Goal: Navigation & Orientation: Locate item on page

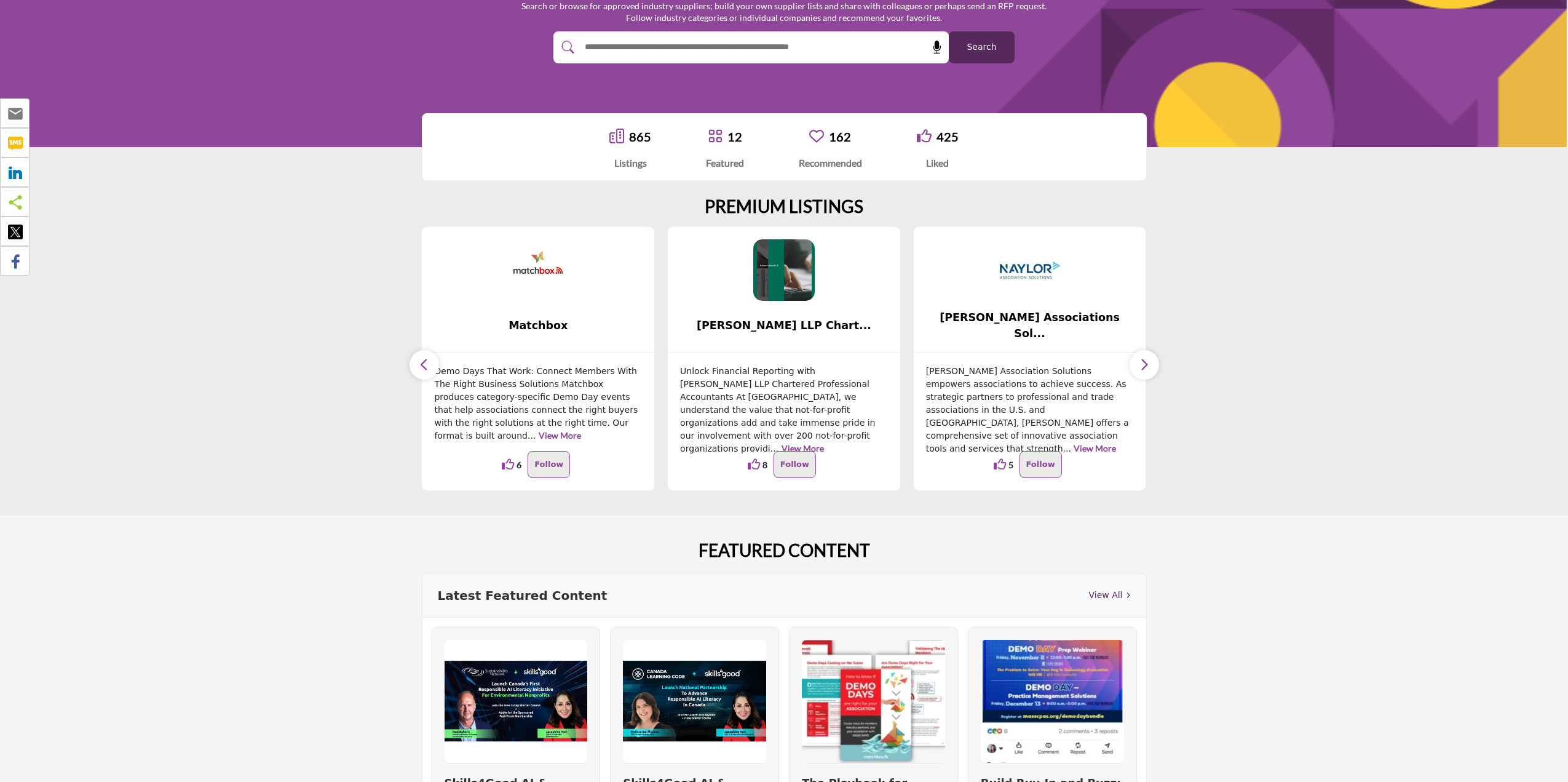
scroll to position [110, 0]
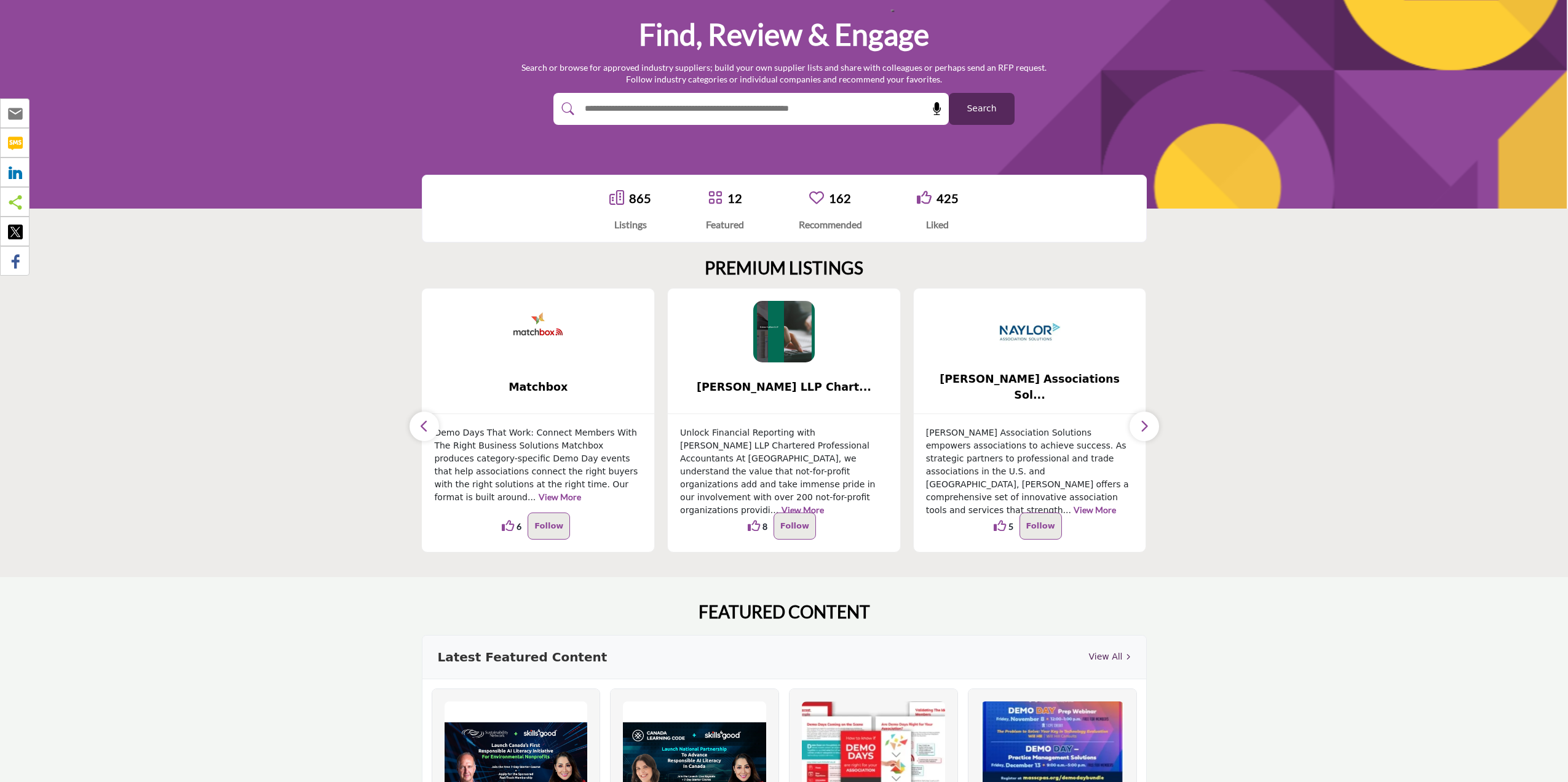
click at [1142, 430] on icon "button" at bounding box center [1144, 426] width 10 height 16
click at [1151, 424] on button "button" at bounding box center [1145, 426] width 30 height 30
click at [431, 428] on button "button" at bounding box center [424, 426] width 30 height 30
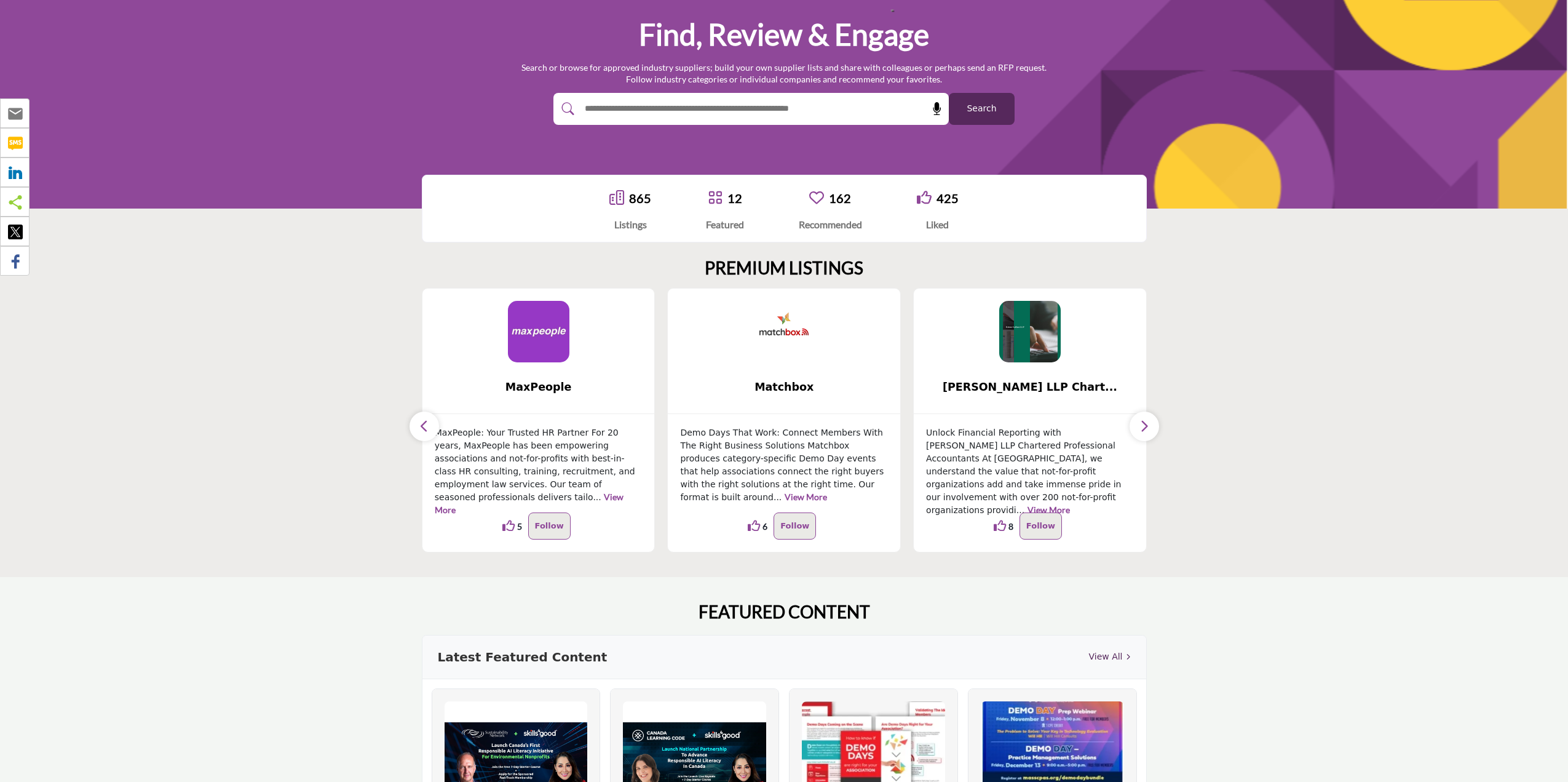
click at [431, 428] on button "button" at bounding box center [424, 426] width 30 height 30
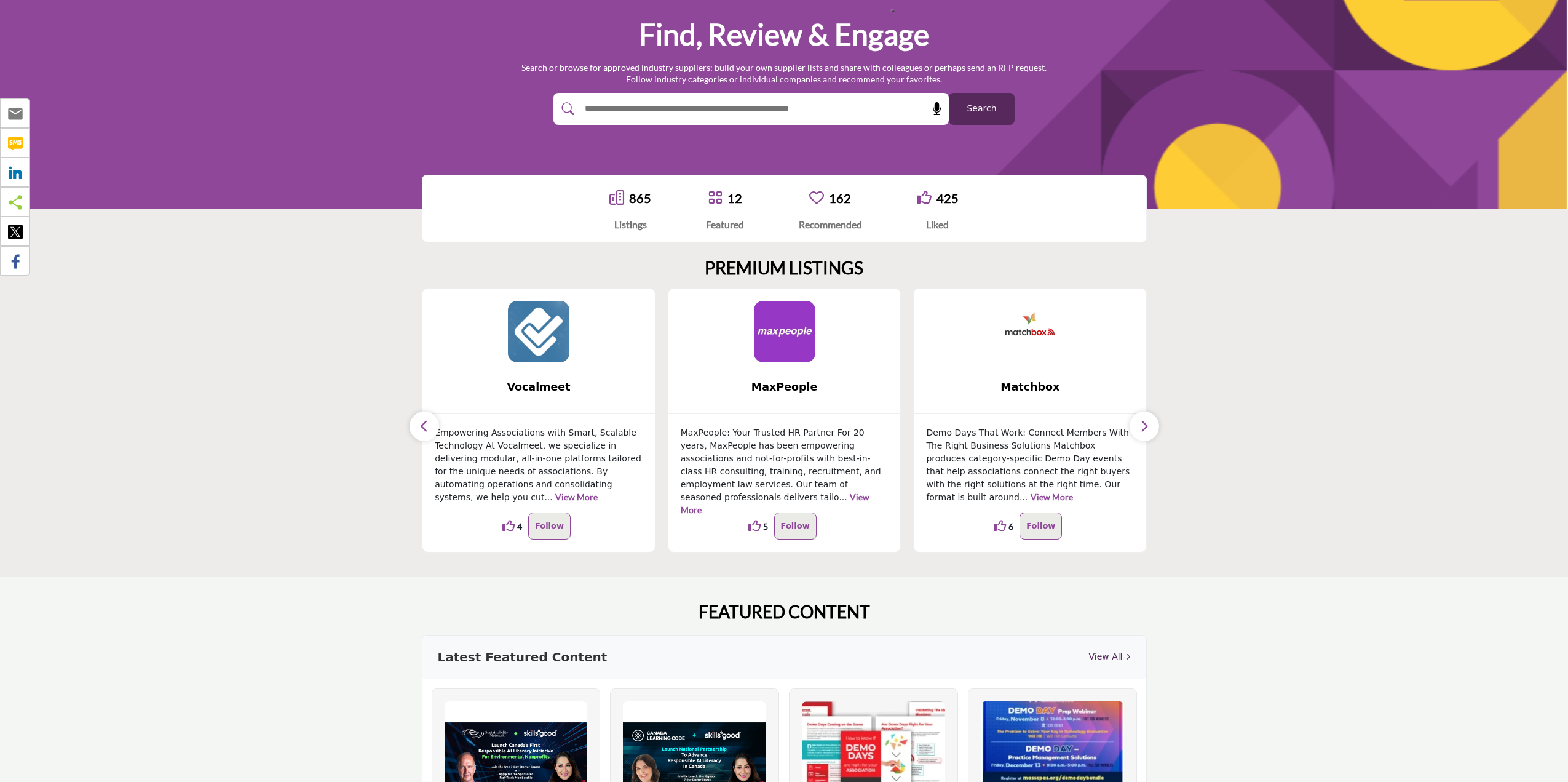
click at [431, 428] on button "button" at bounding box center [424, 426] width 30 height 30
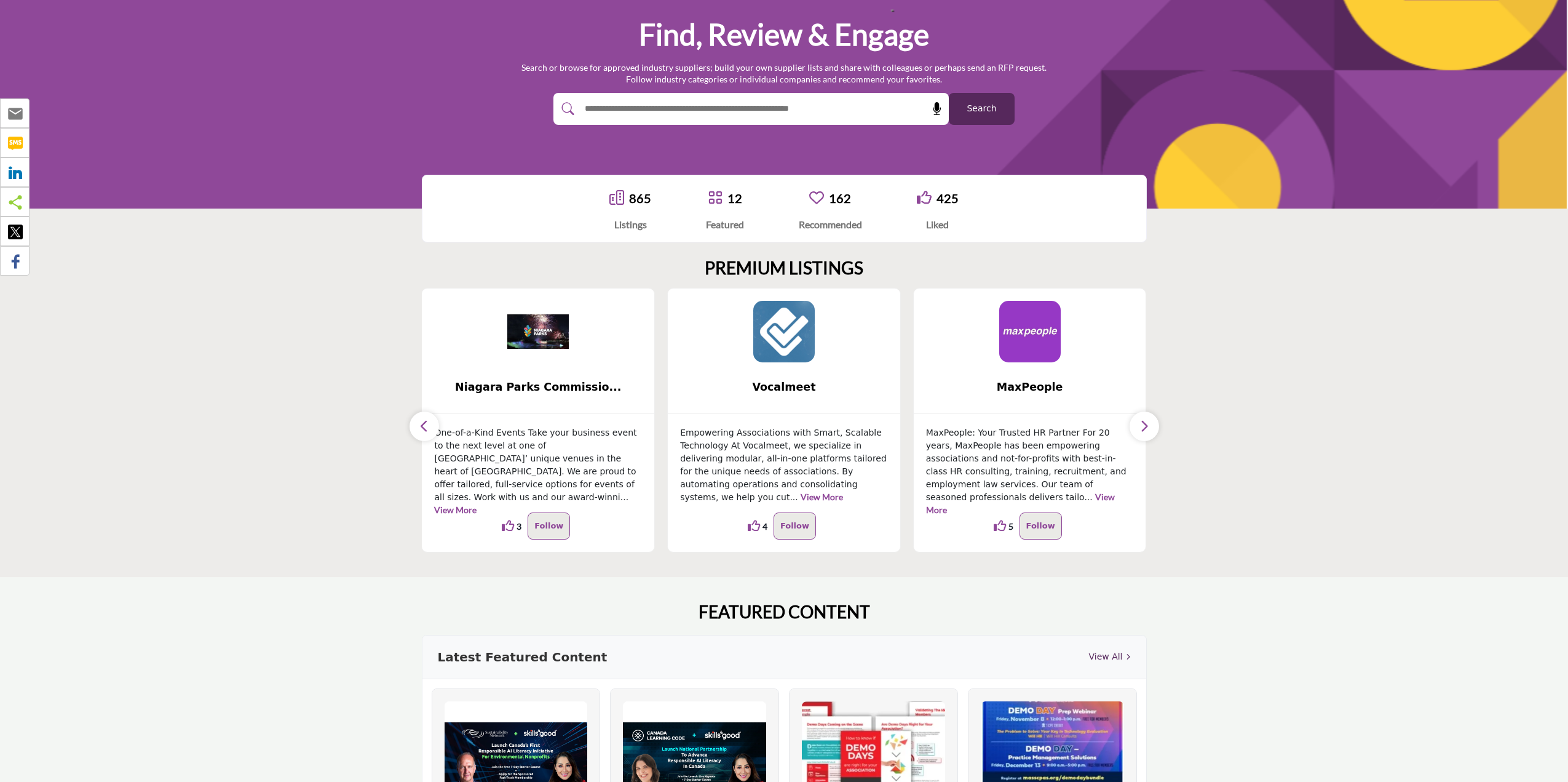
click at [431, 428] on button "button" at bounding box center [424, 426] width 30 height 30
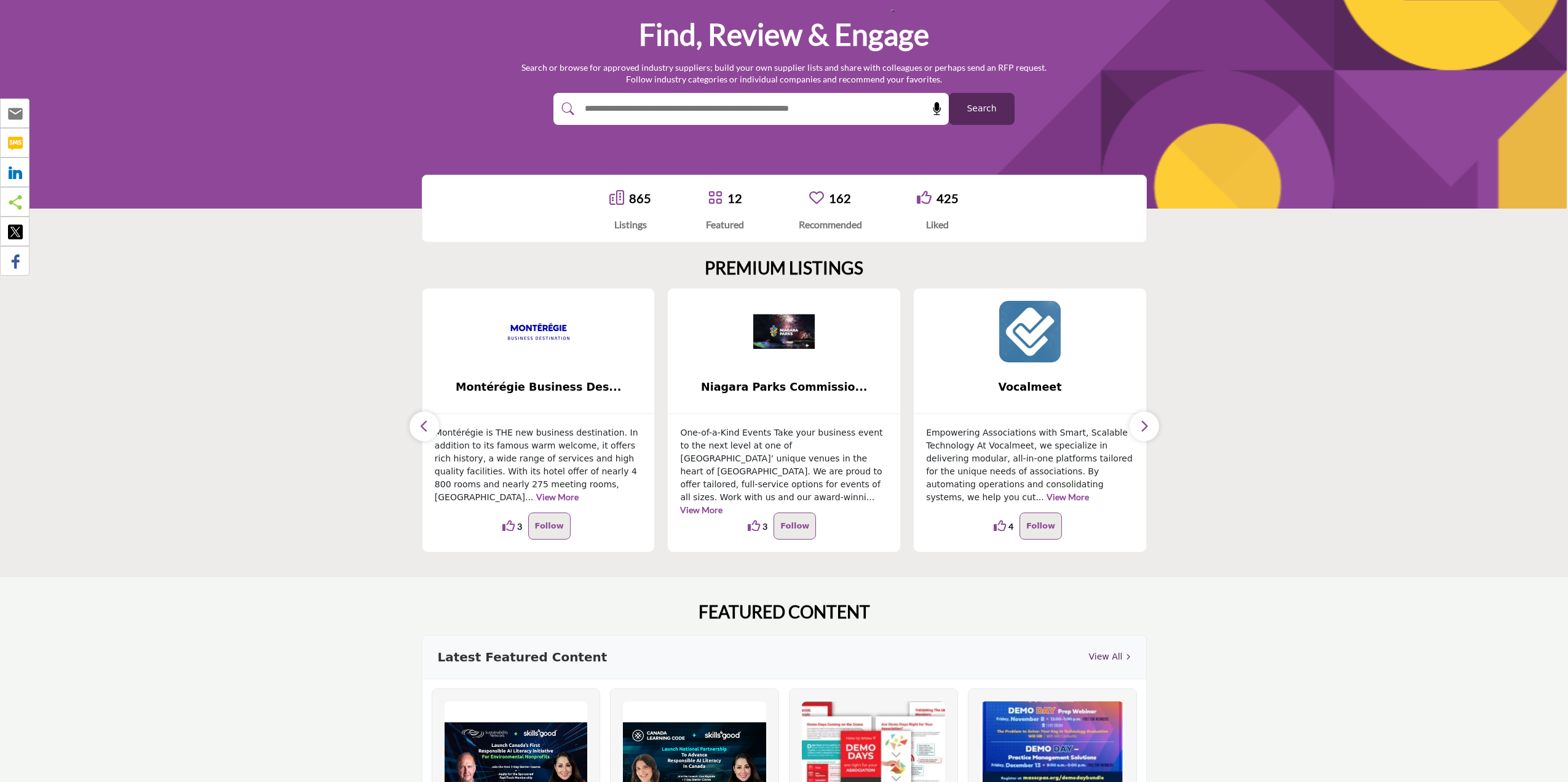
click at [431, 428] on button "button" at bounding box center [424, 426] width 30 height 30
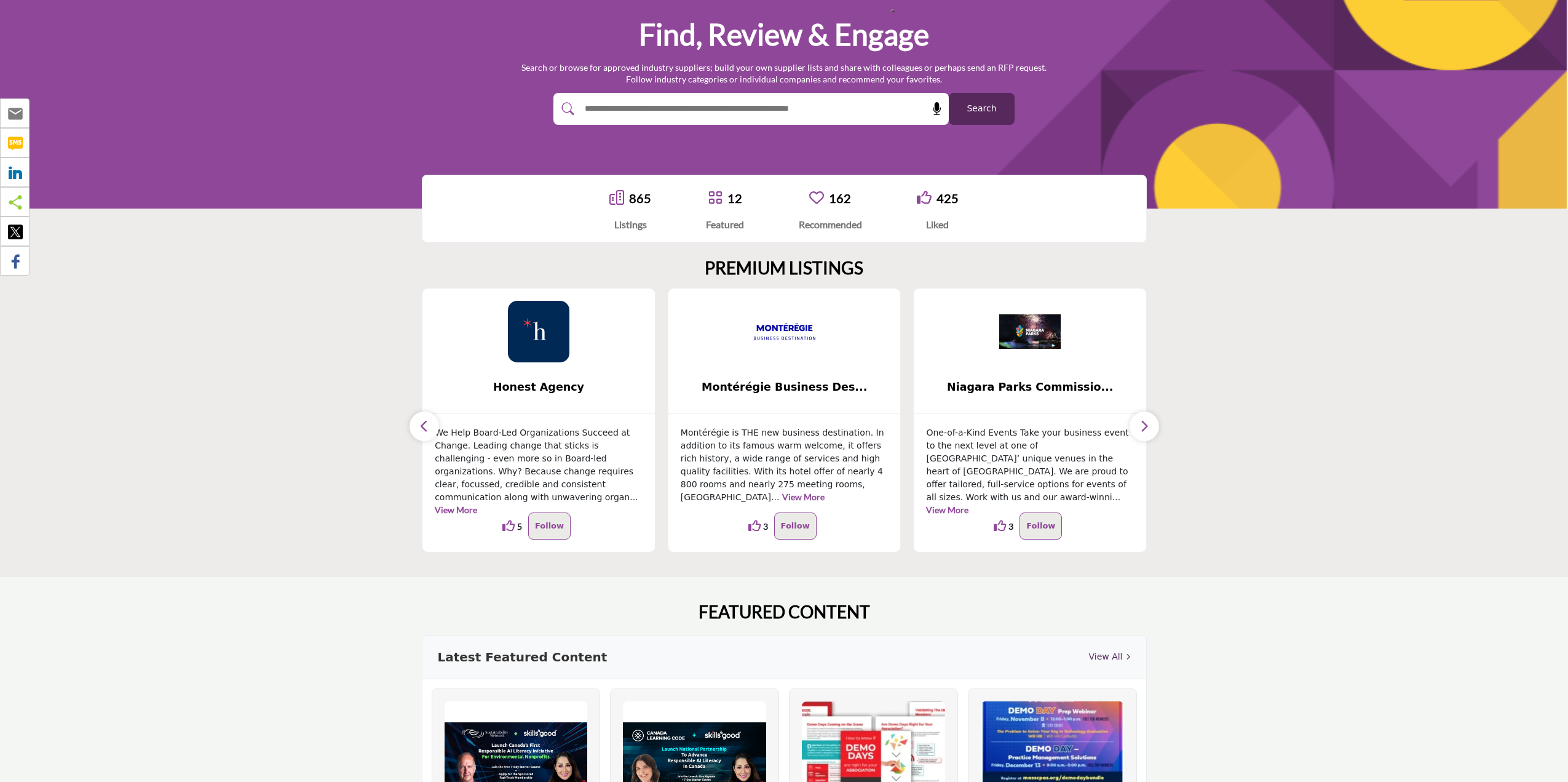
click at [431, 428] on button "button" at bounding box center [424, 426] width 30 height 30
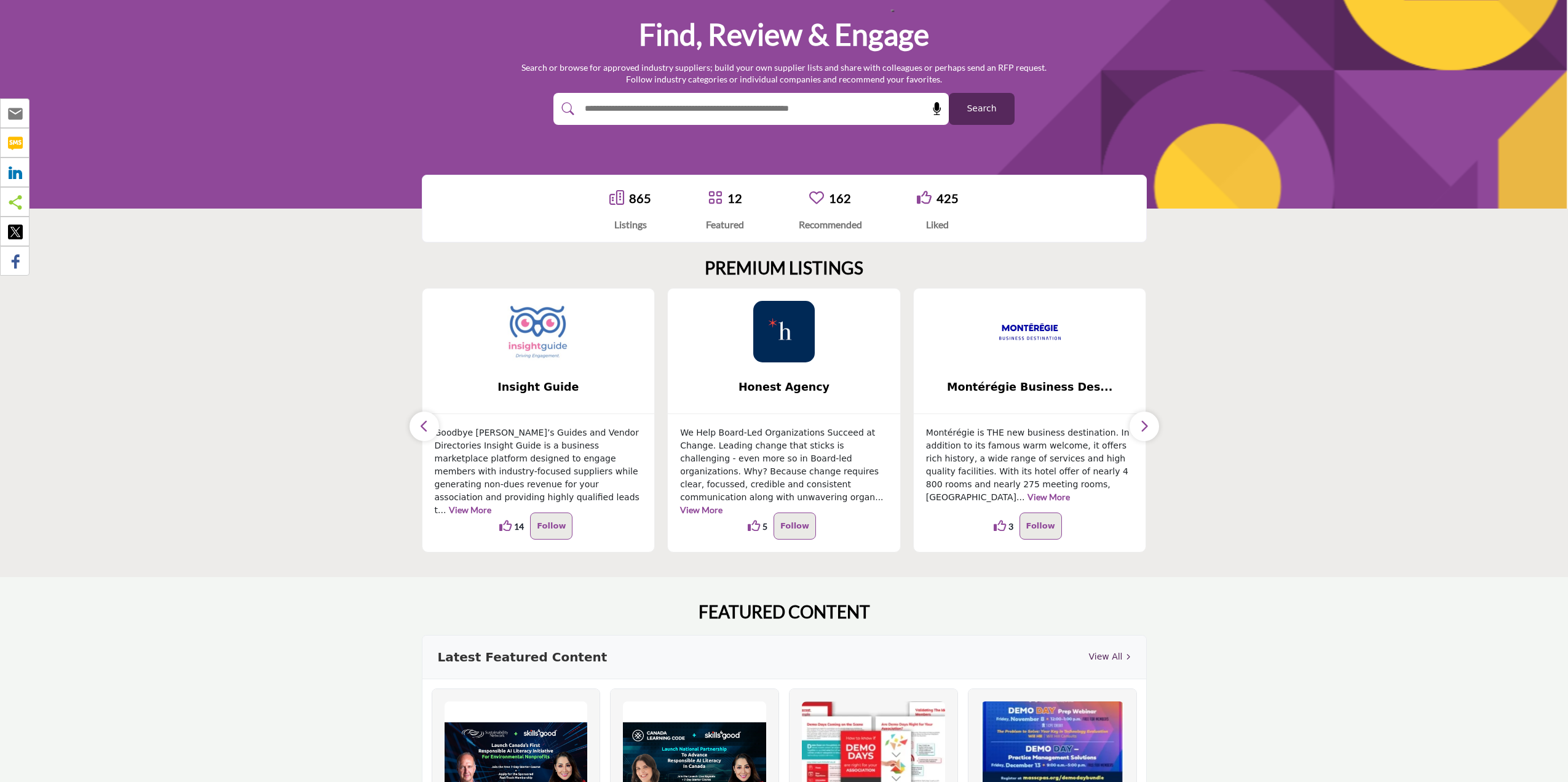
click at [431, 428] on button "button" at bounding box center [424, 426] width 30 height 30
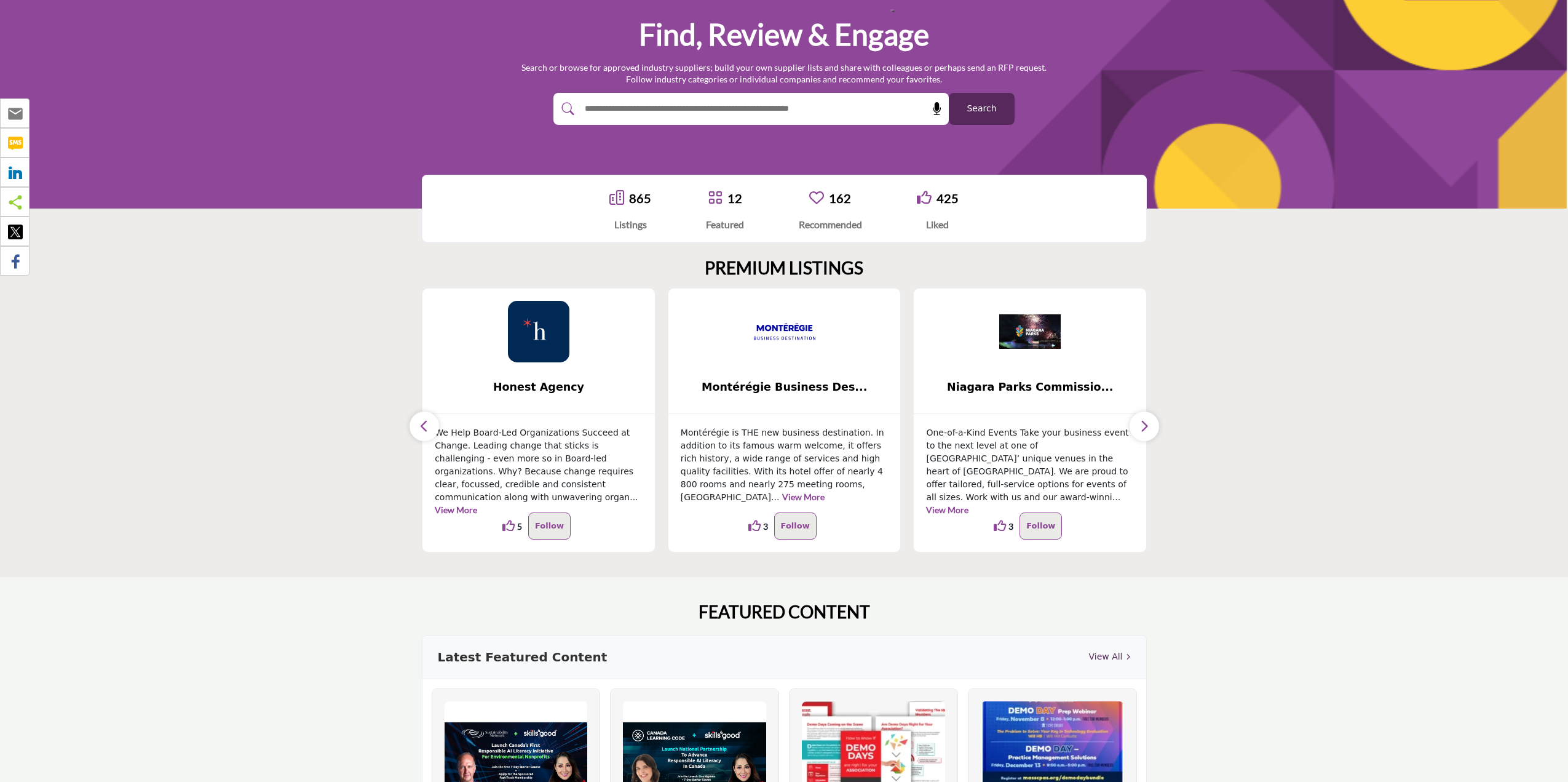
click at [1141, 423] on icon "button" at bounding box center [1144, 426] width 10 height 16
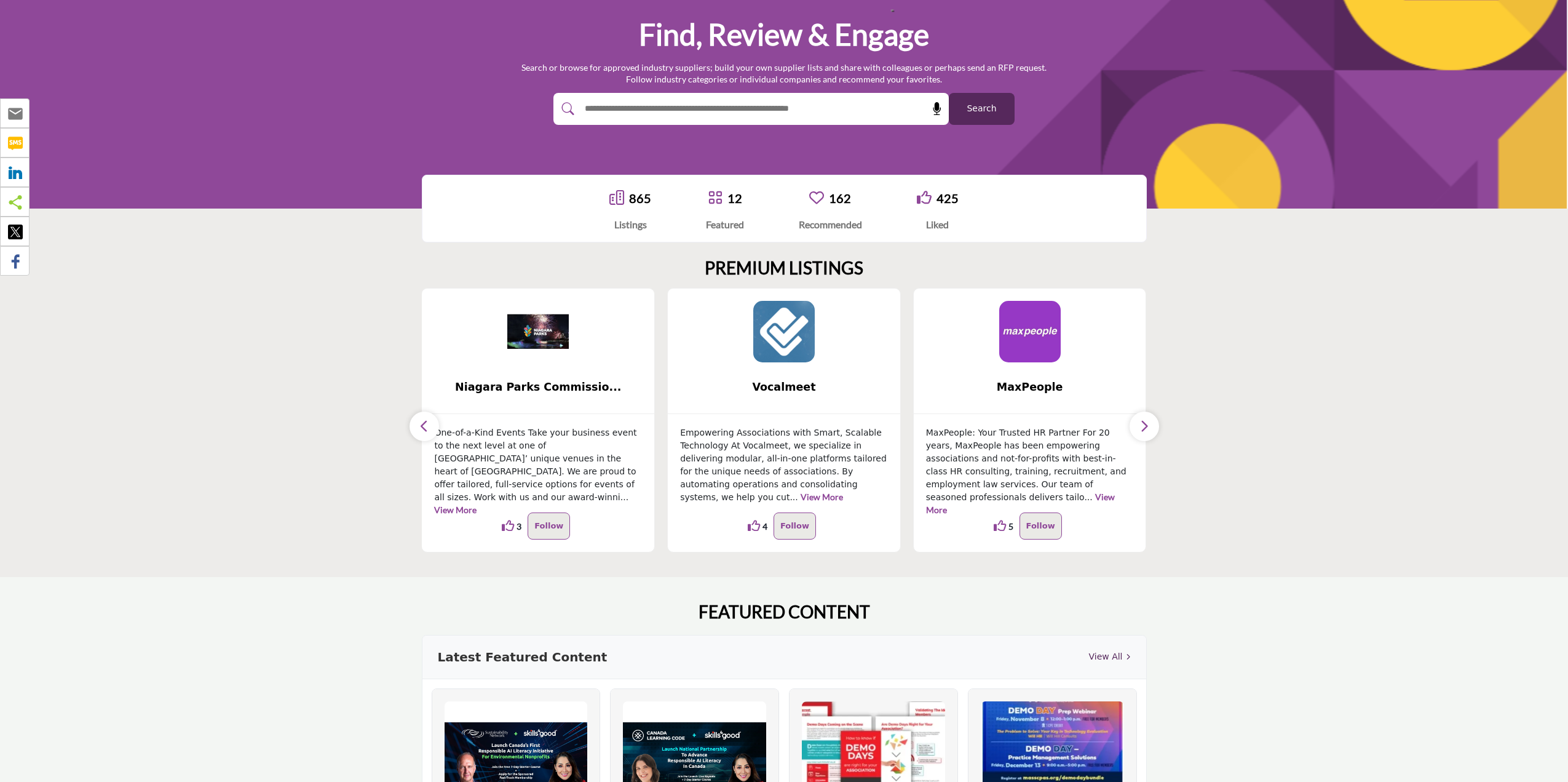
click at [1140, 423] on icon "button" at bounding box center [1144, 426] width 10 height 16
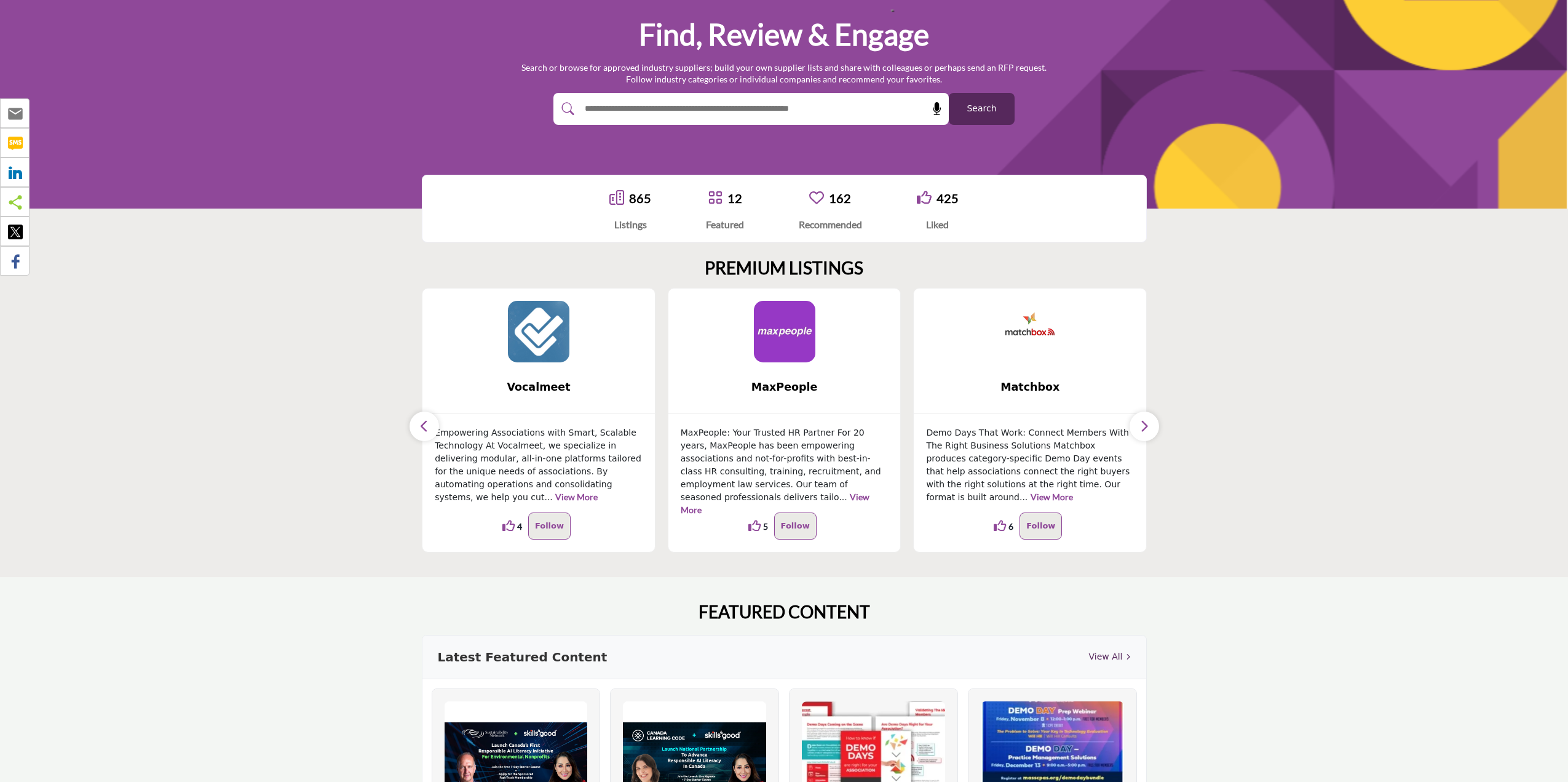
click at [423, 429] on icon "button" at bounding box center [424, 426] width 10 height 16
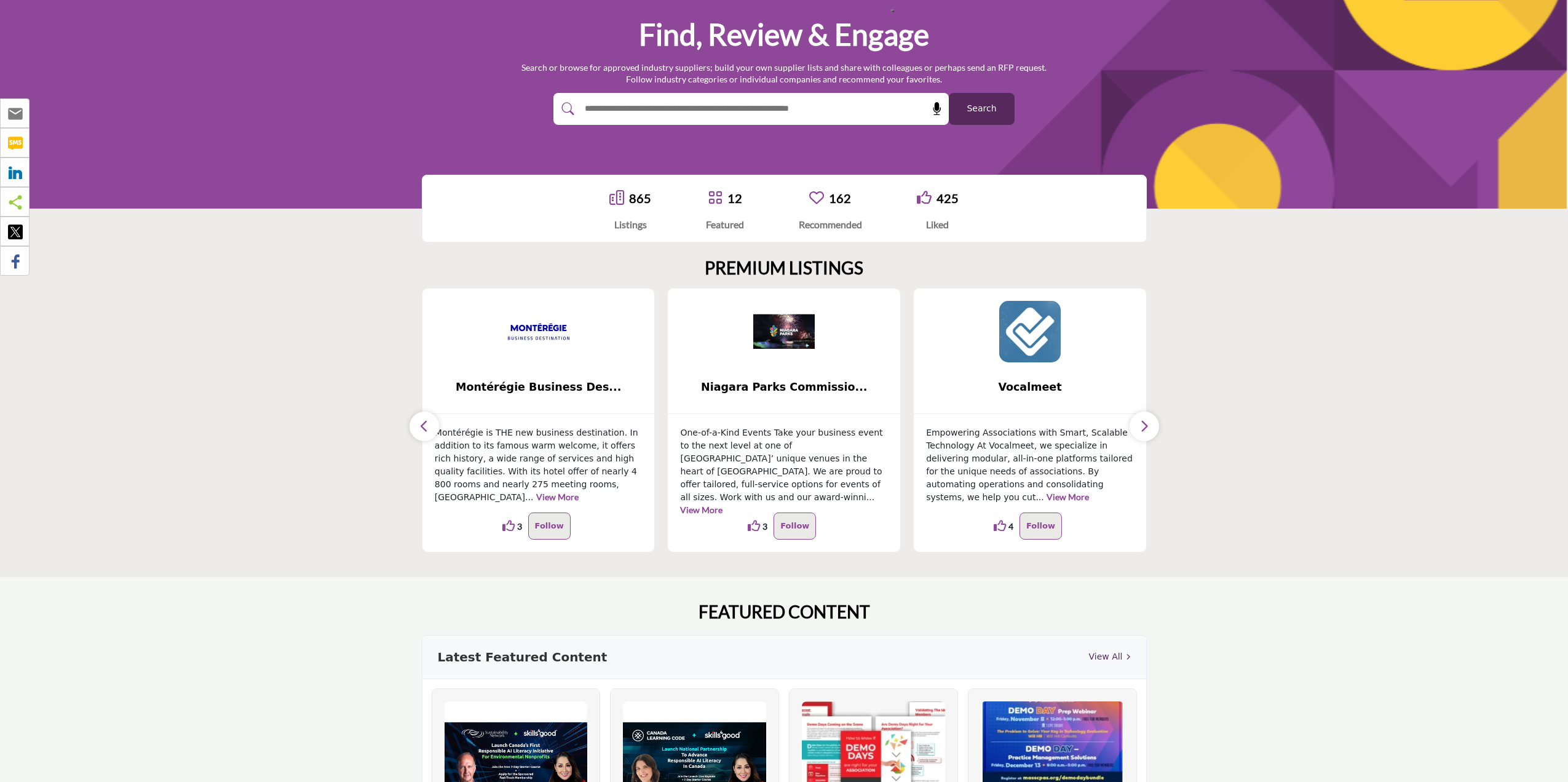
click at [423, 429] on icon "button" at bounding box center [424, 426] width 10 height 16
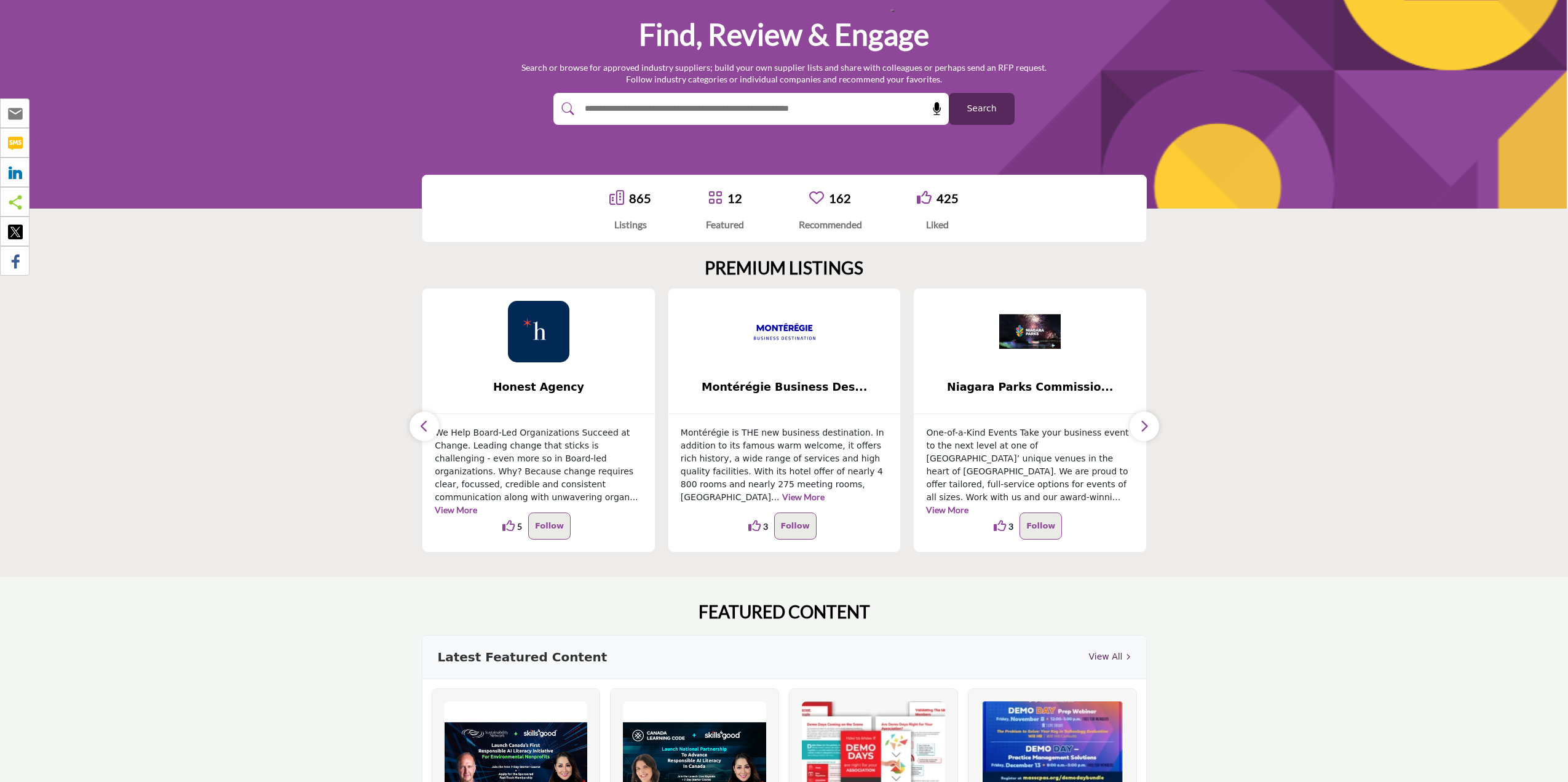
click at [423, 429] on icon "button" at bounding box center [424, 426] width 10 height 16
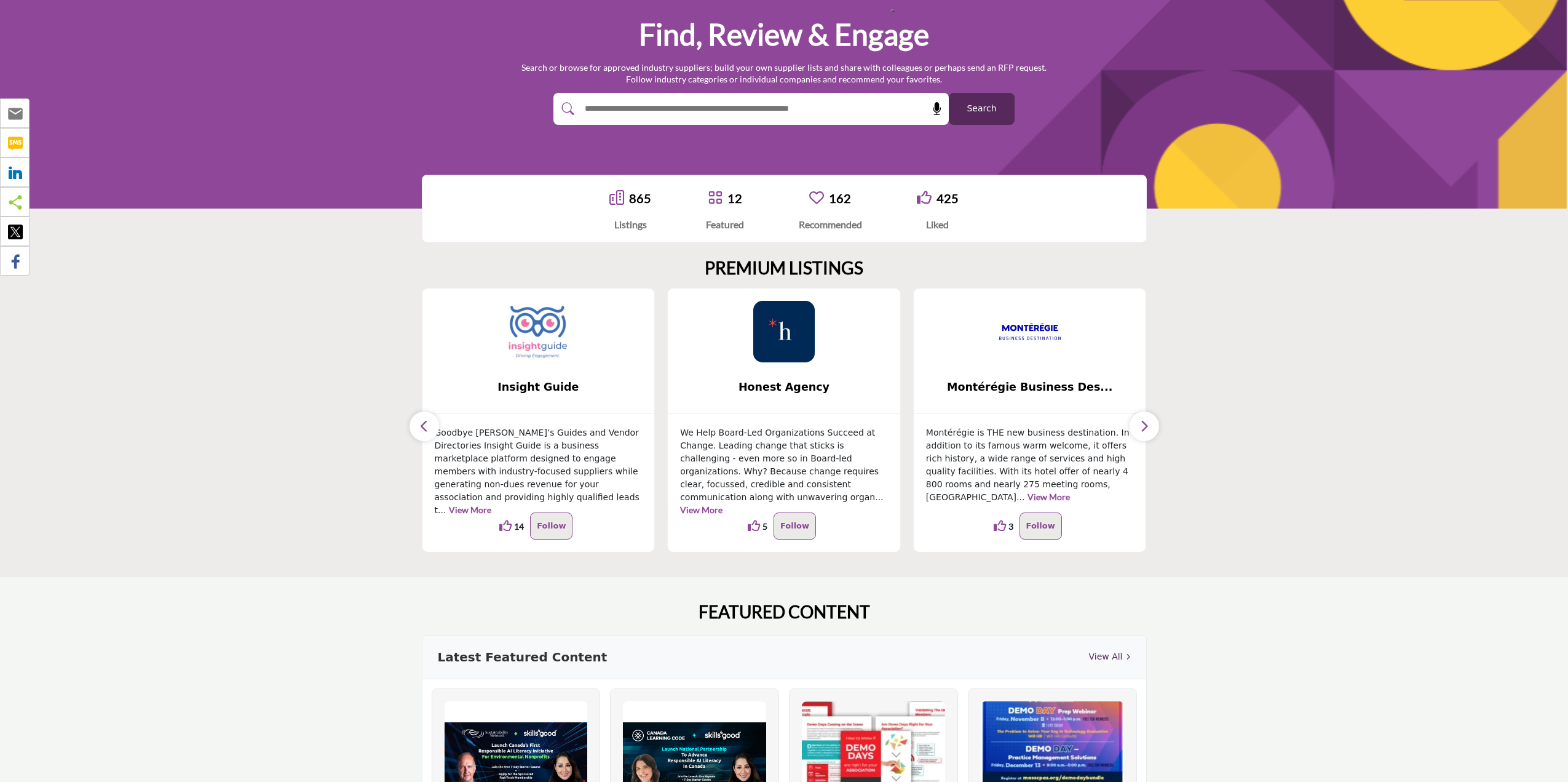
click at [423, 429] on icon "button" at bounding box center [424, 426] width 10 height 16
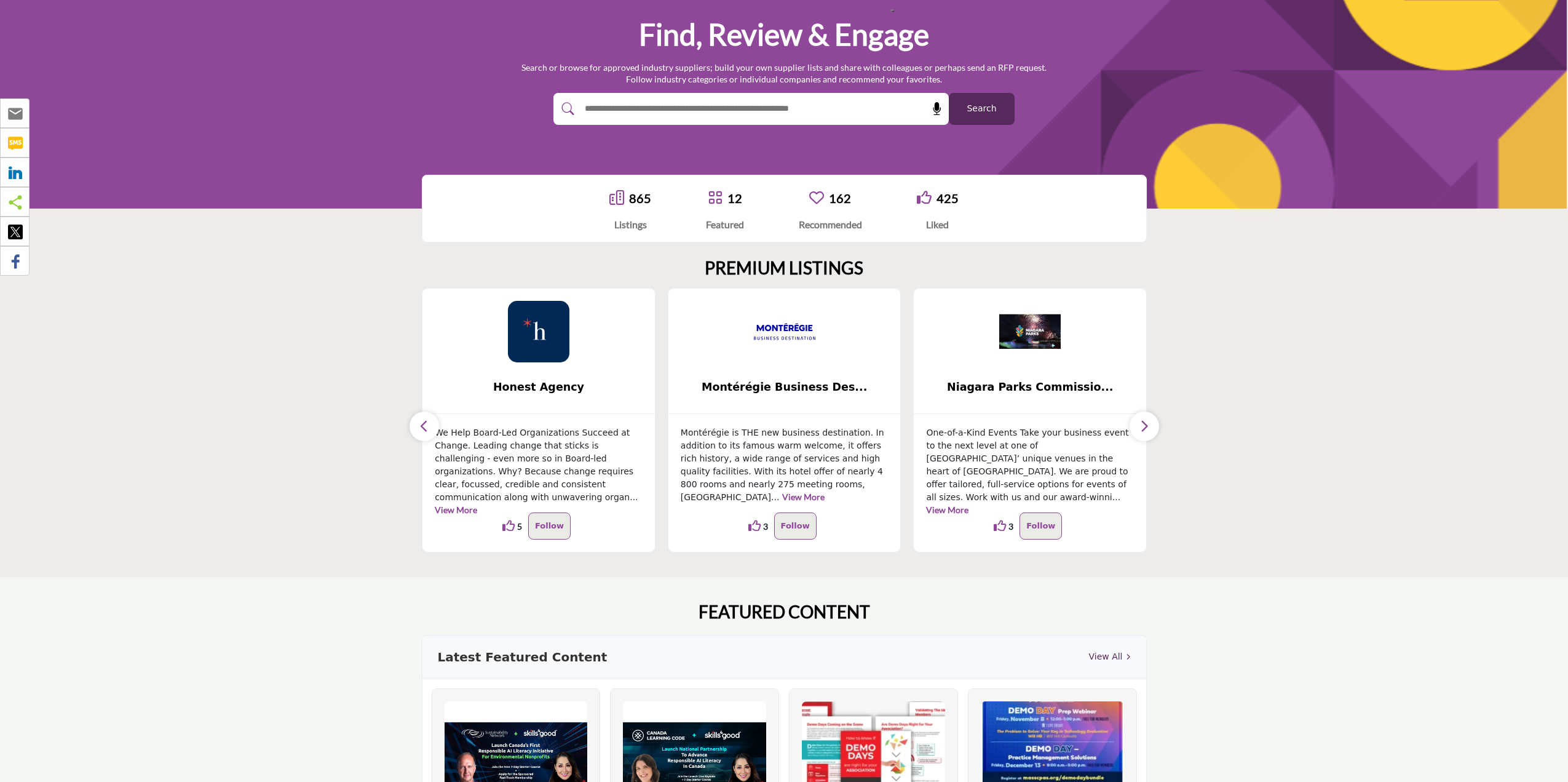
click at [1145, 431] on icon "button" at bounding box center [1144, 426] width 10 height 16
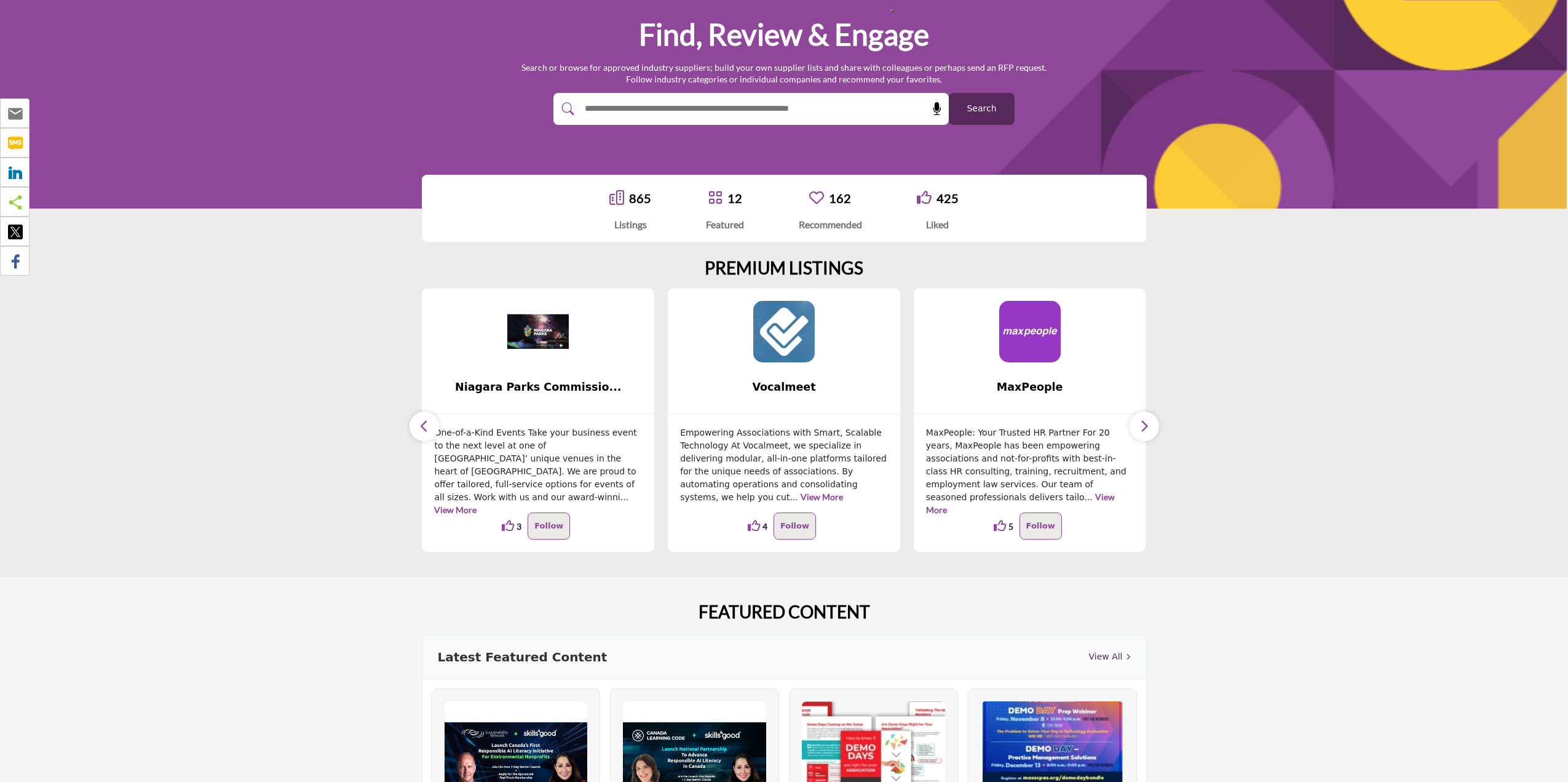
click at [1137, 429] on button "button" at bounding box center [1145, 426] width 30 height 30
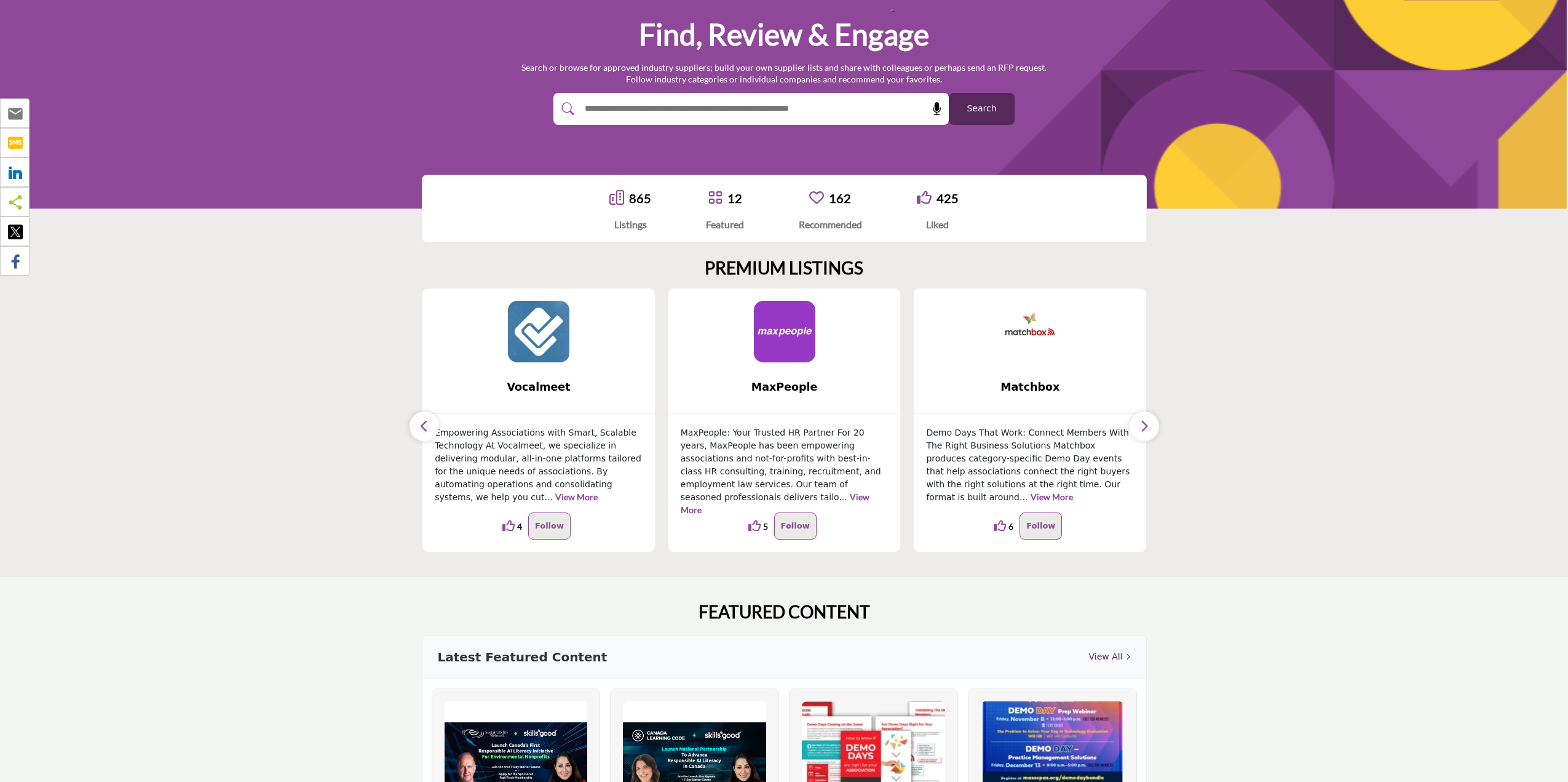
click at [1137, 429] on button "button" at bounding box center [1145, 426] width 30 height 30
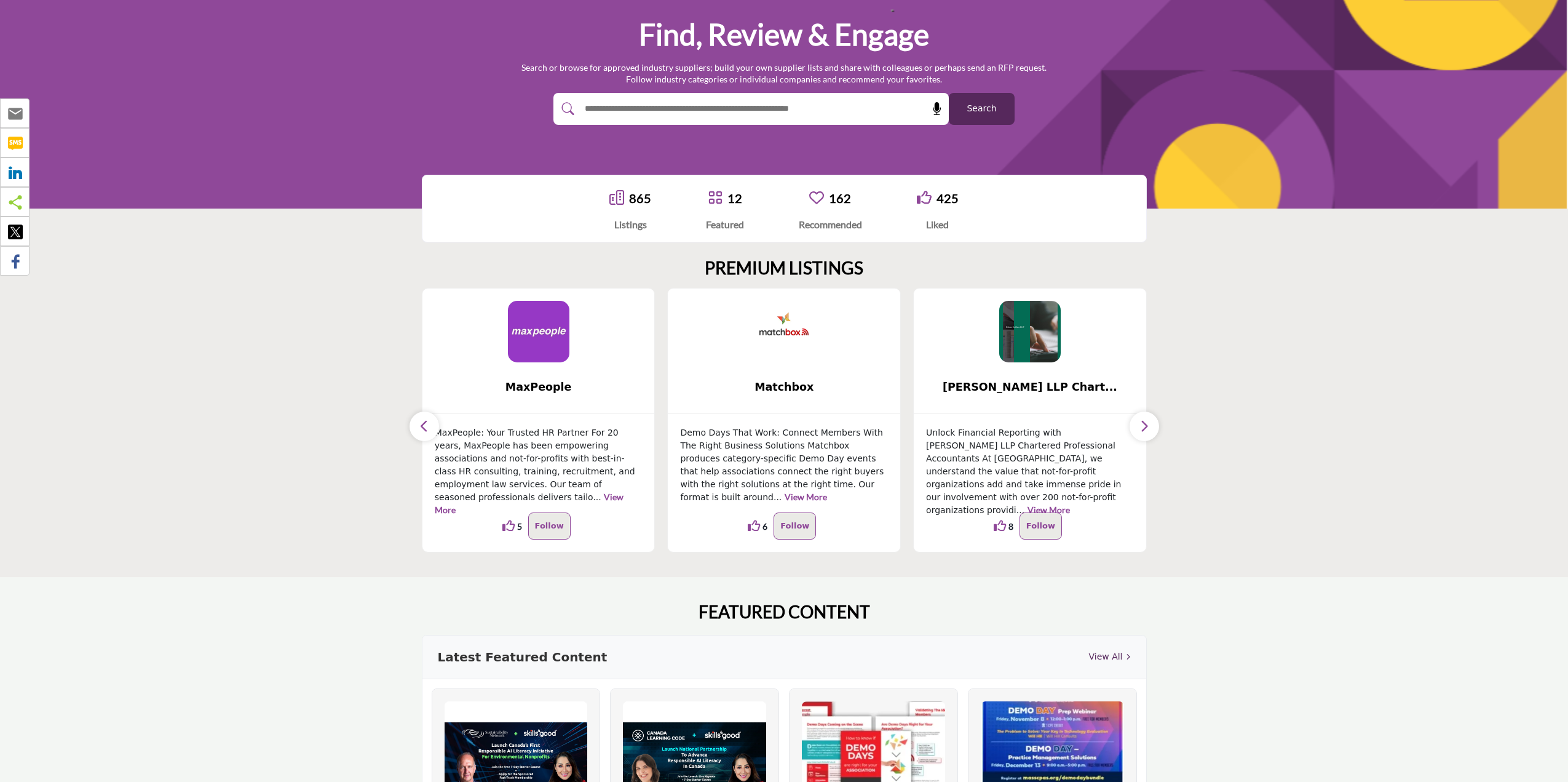
click at [1137, 429] on button "button" at bounding box center [1145, 426] width 30 height 30
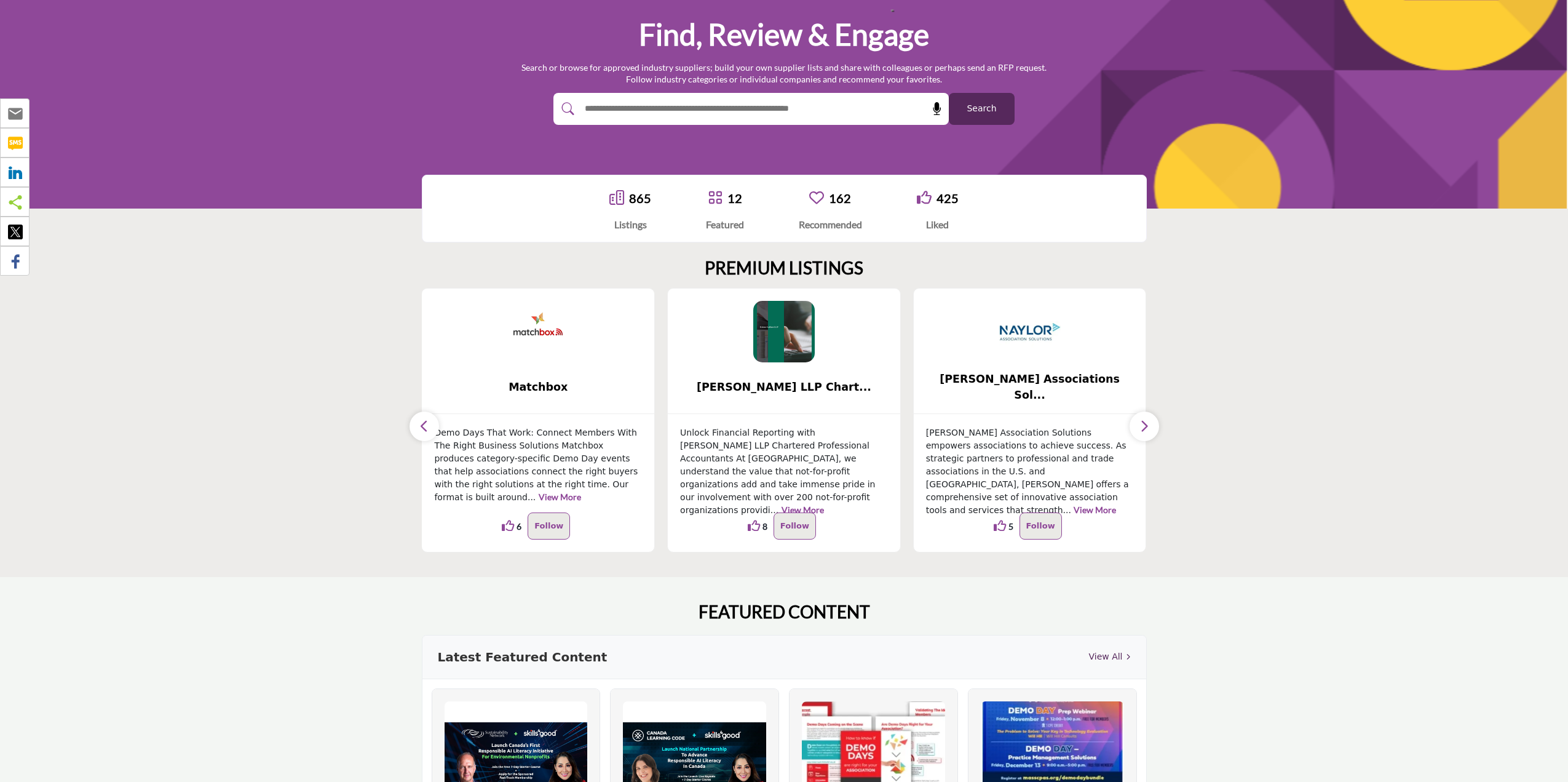
click at [1137, 429] on button "button" at bounding box center [1145, 426] width 30 height 30
click at [1196, 431] on section "PREMIUM LISTINGS ... 14 14 5" at bounding box center [784, 405] width 1568 height 344
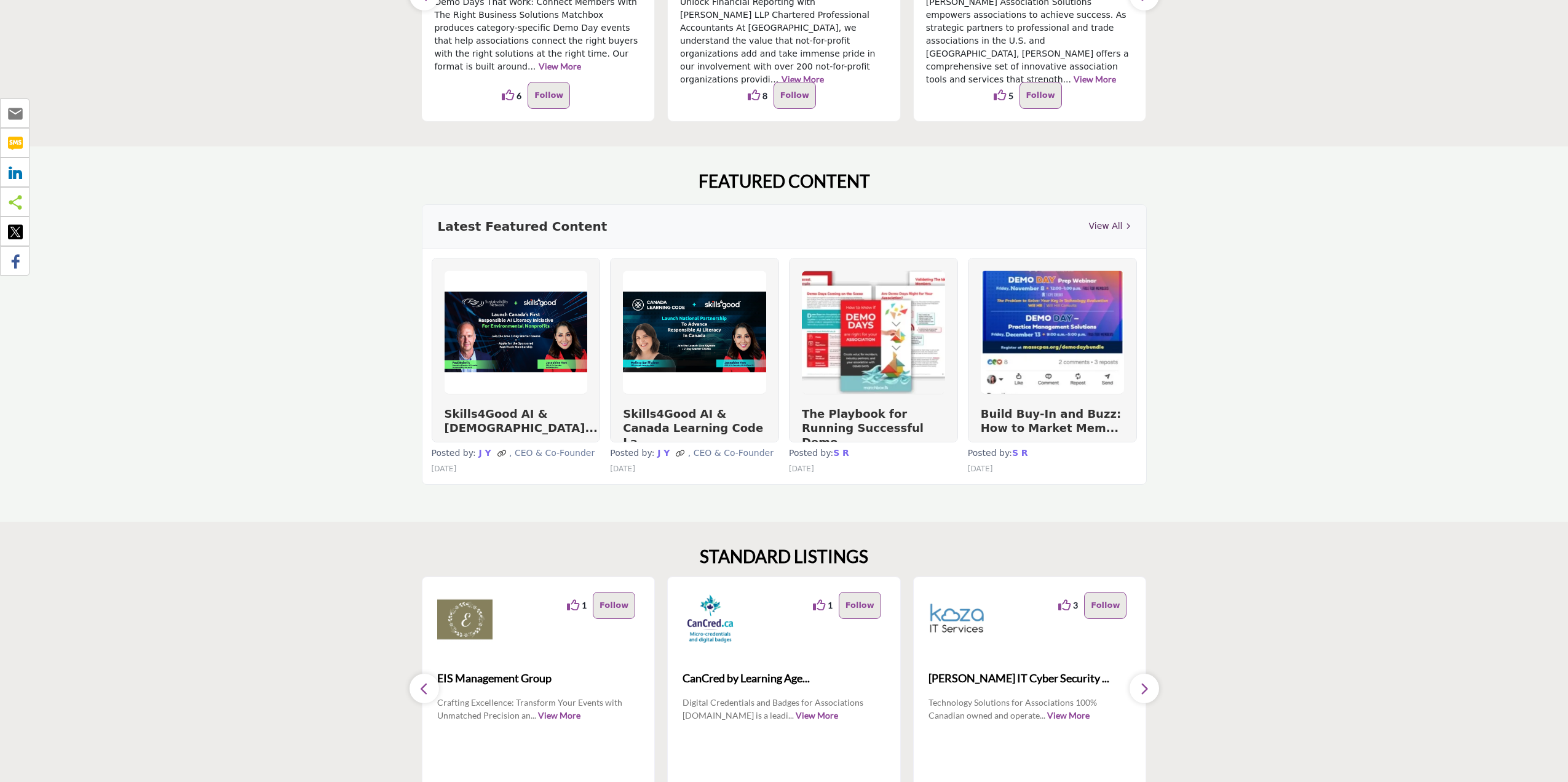
scroll to position [910, 0]
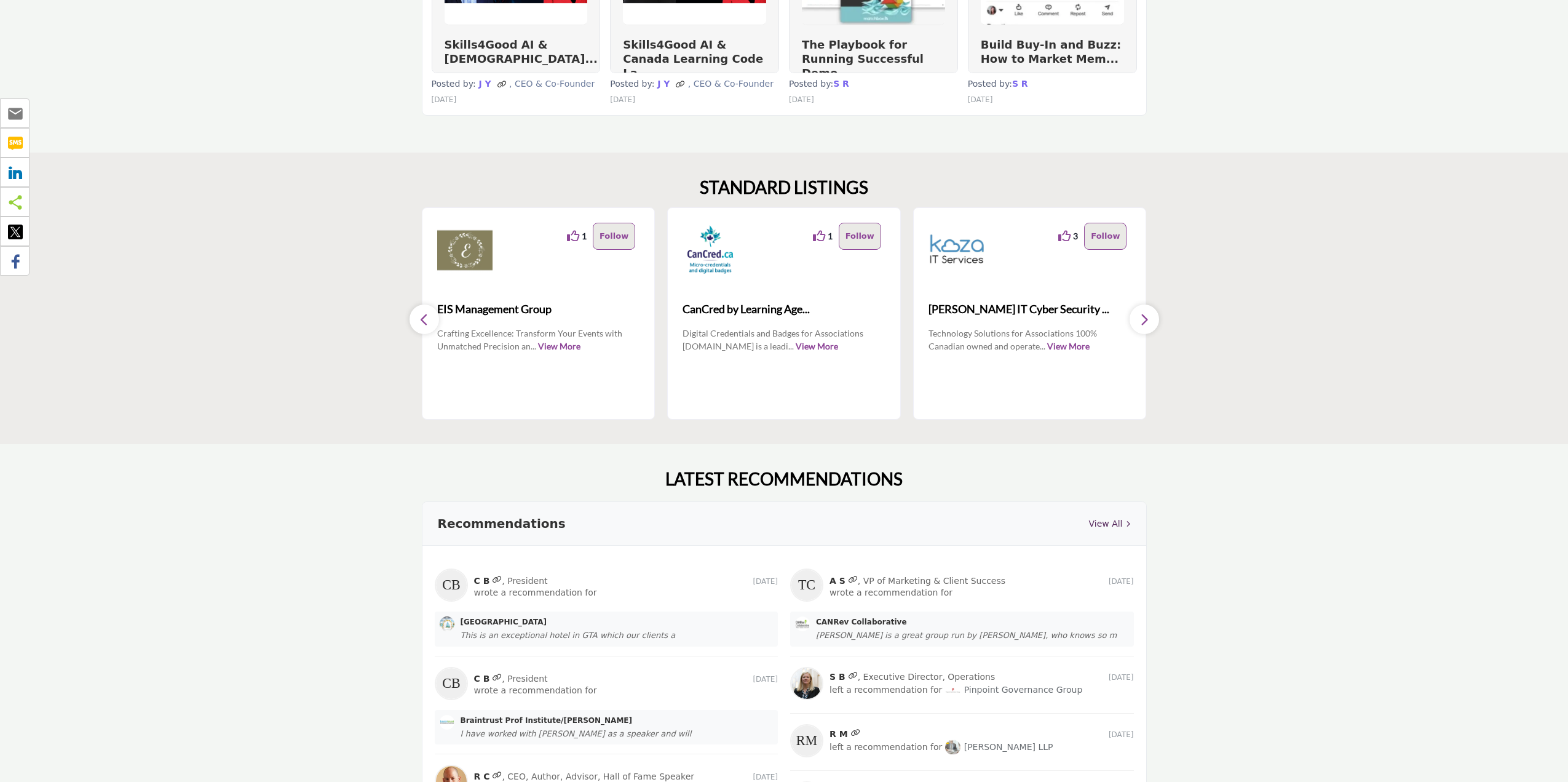
click at [423, 322] on icon "button" at bounding box center [424, 319] width 10 height 16
click at [420, 314] on icon "button" at bounding box center [424, 319] width 10 height 16
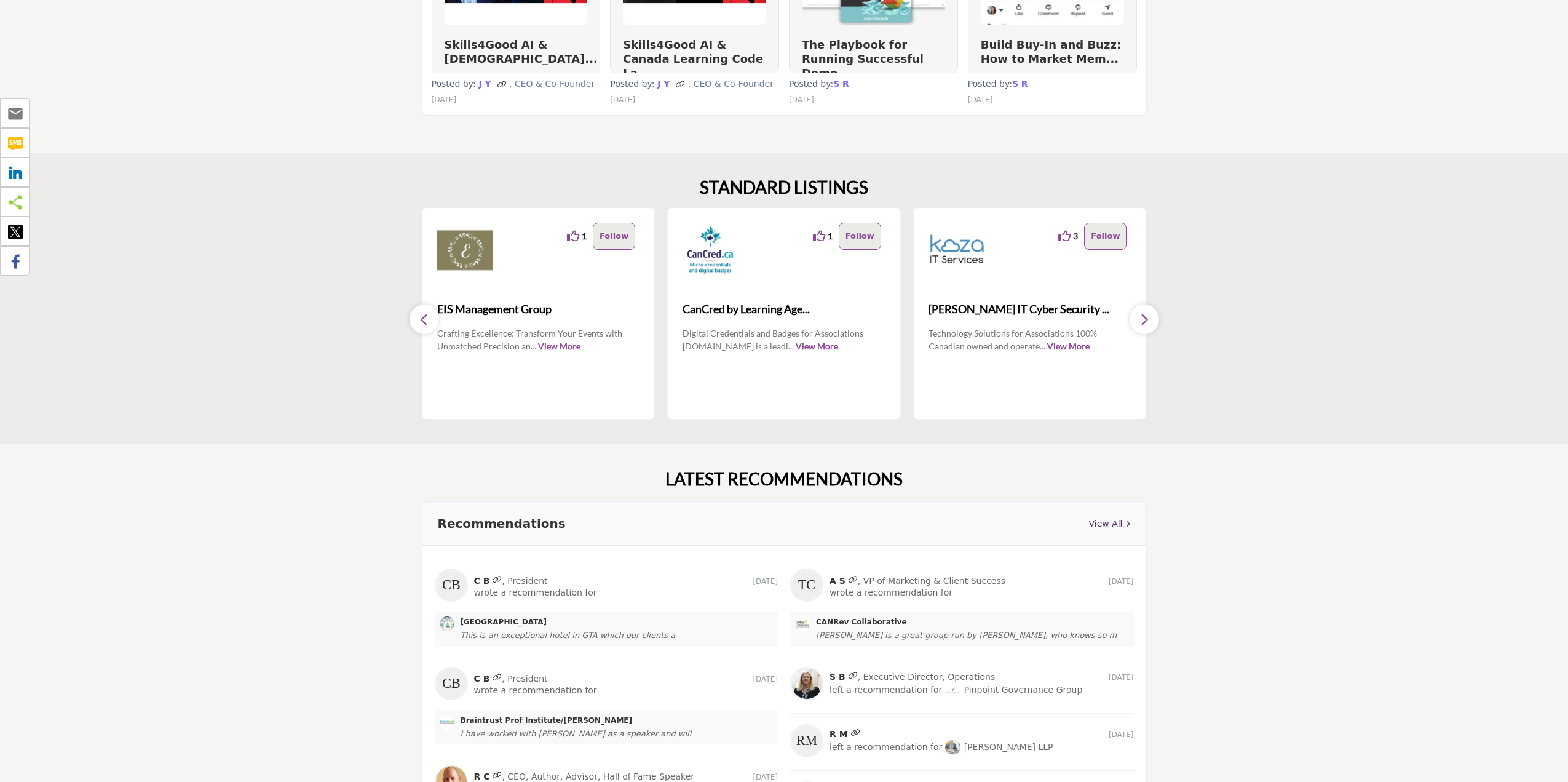
click at [420, 314] on icon "button" at bounding box center [424, 319] width 10 height 16
click at [1144, 319] on icon "button" at bounding box center [1144, 319] width 10 height 16
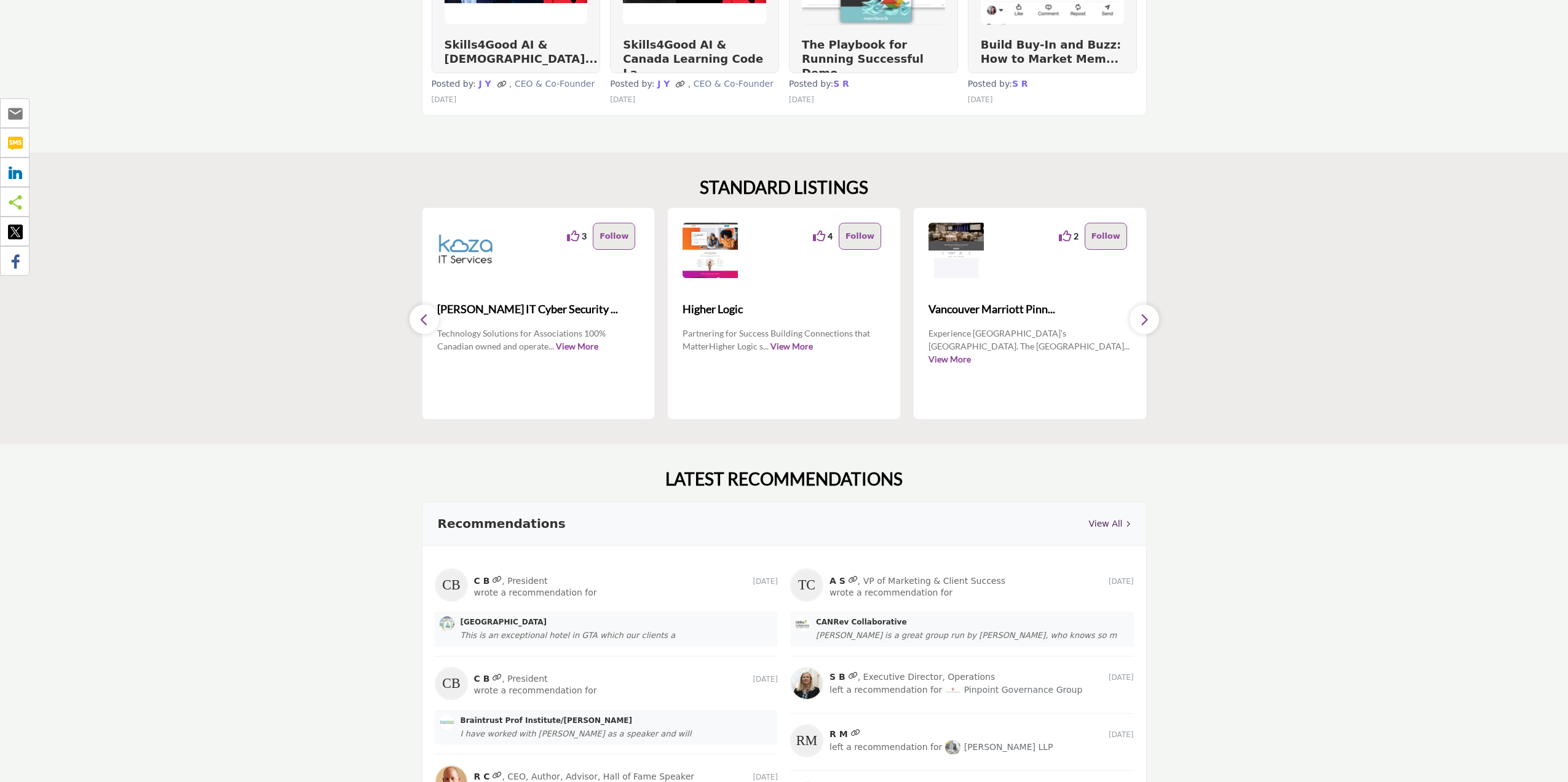
click at [1144, 319] on icon "button" at bounding box center [1144, 319] width 10 height 16
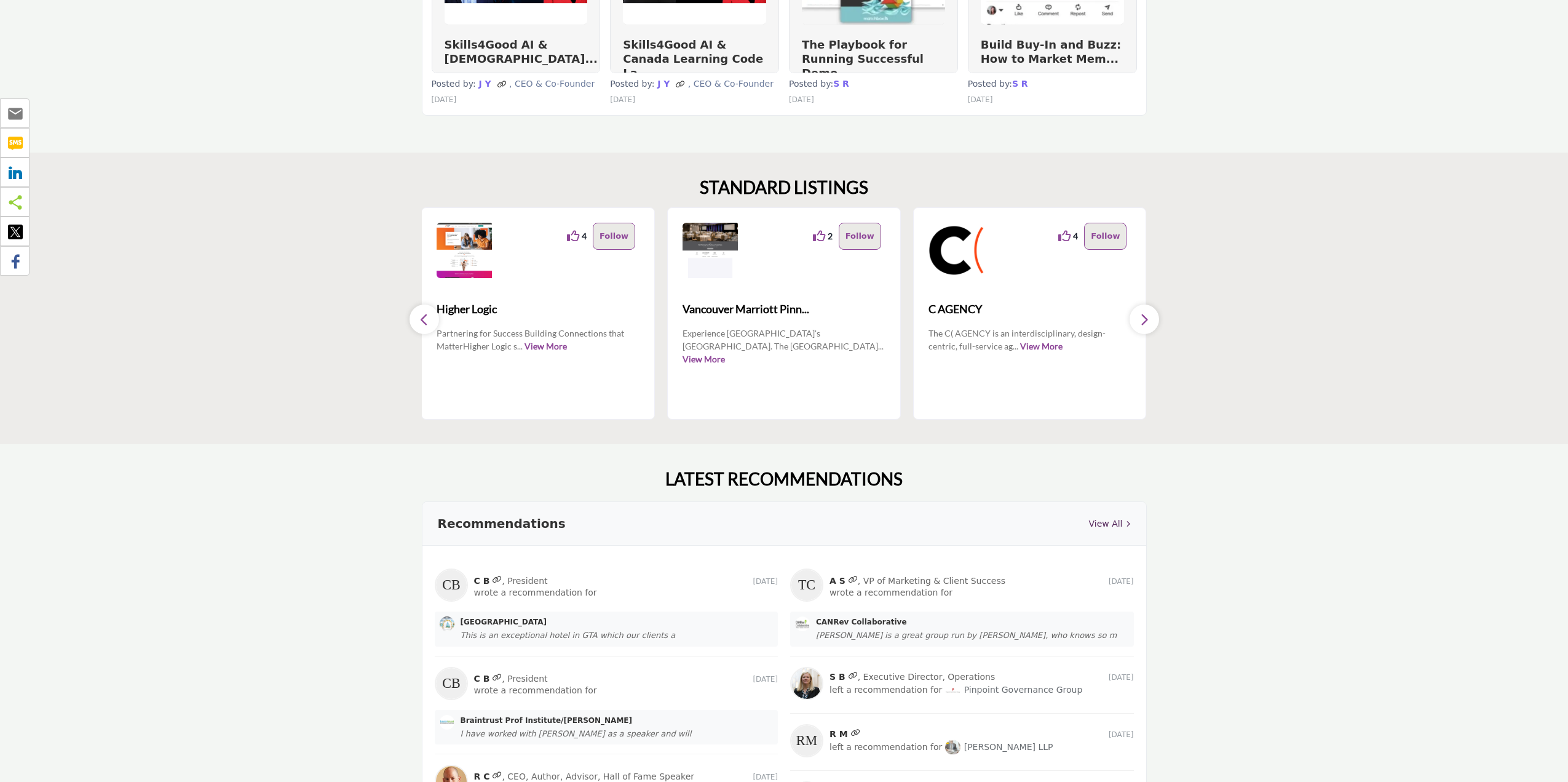
click at [1144, 319] on icon "button" at bounding box center [1144, 319] width 10 height 16
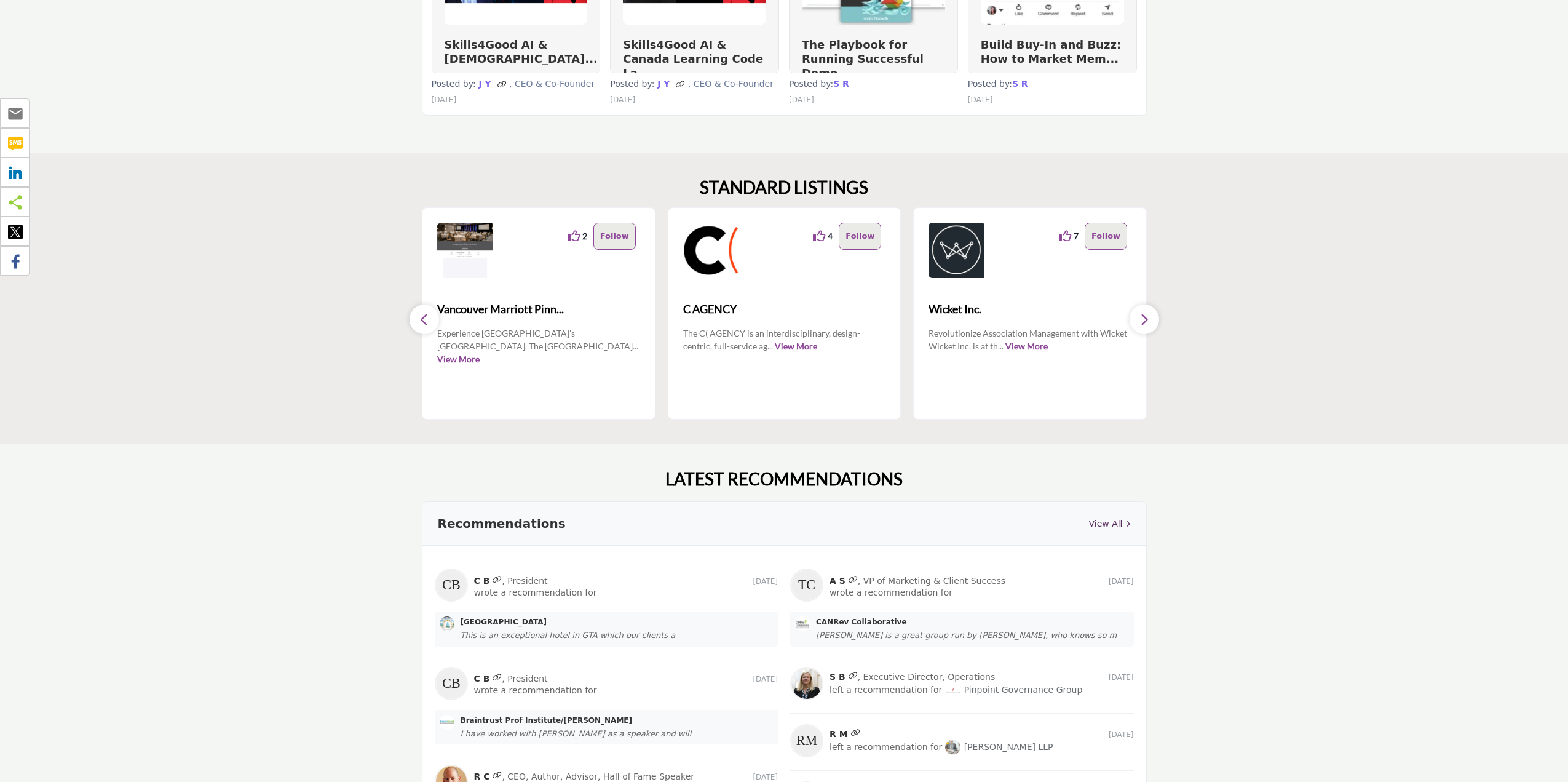
click at [417, 317] on button "button" at bounding box center [424, 319] width 30 height 30
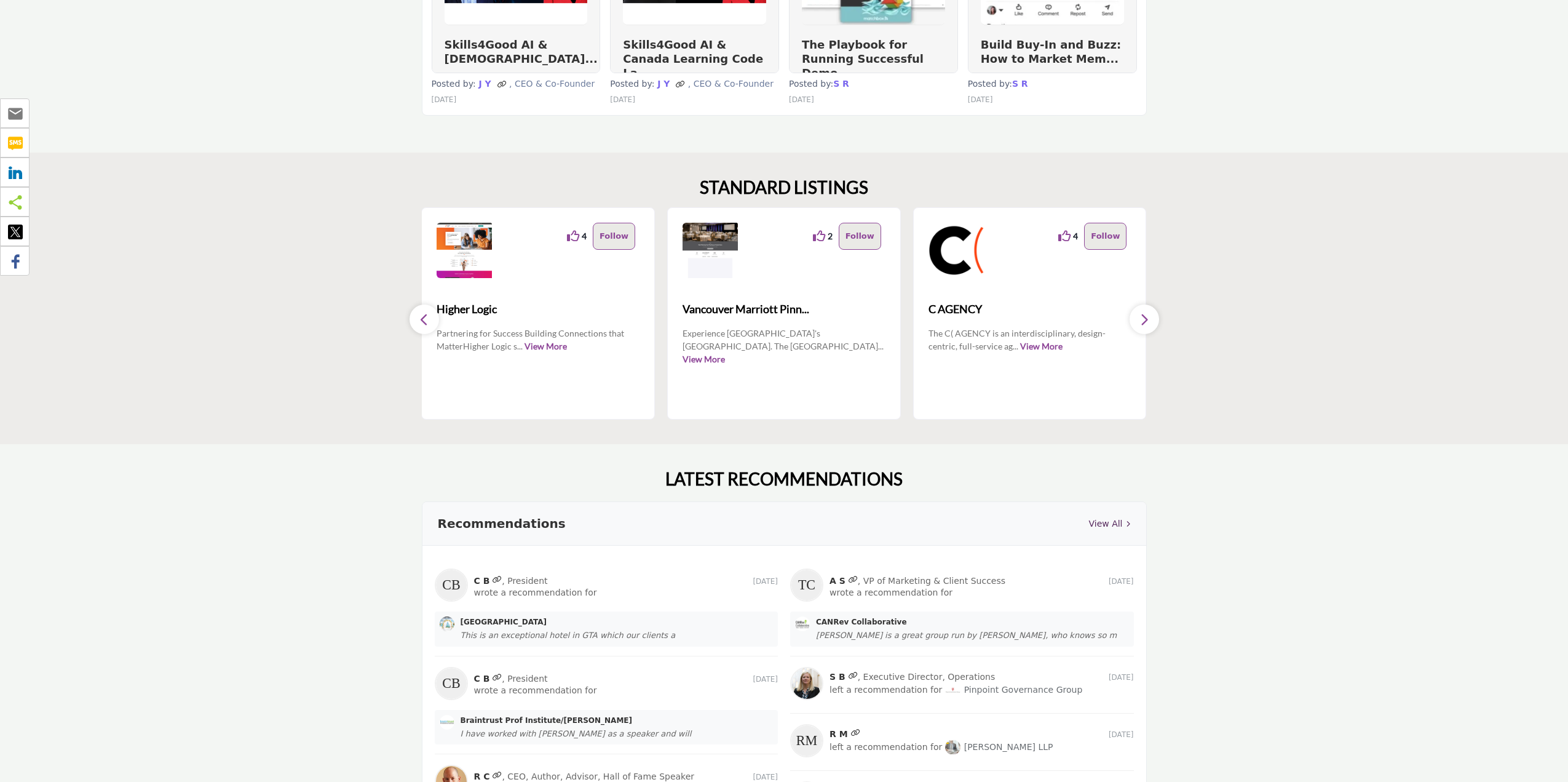
click at [417, 317] on button "button" at bounding box center [424, 319] width 30 height 30
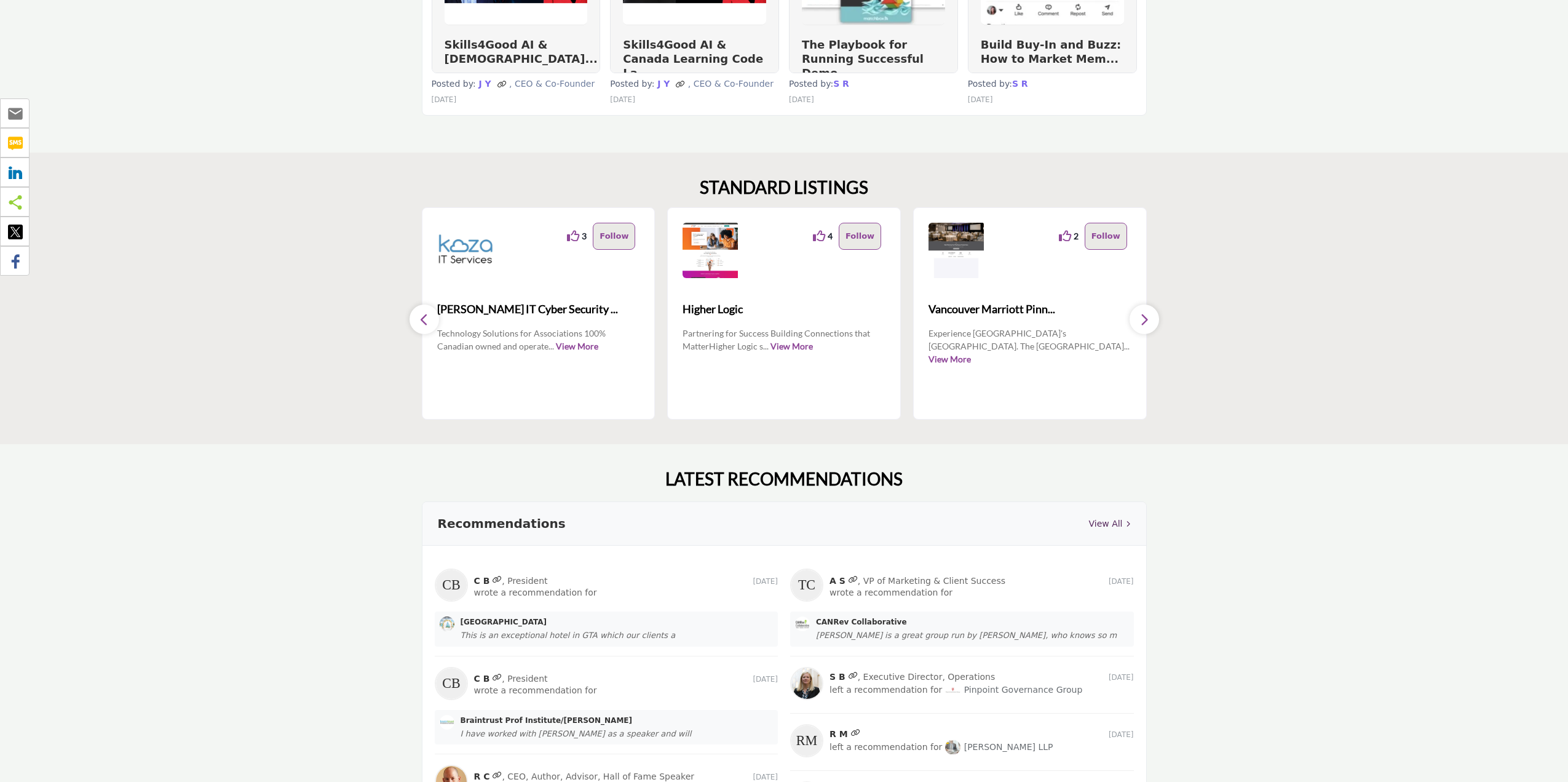
click at [417, 317] on button "button" at bounding box center [424, 319] width 30 height 30
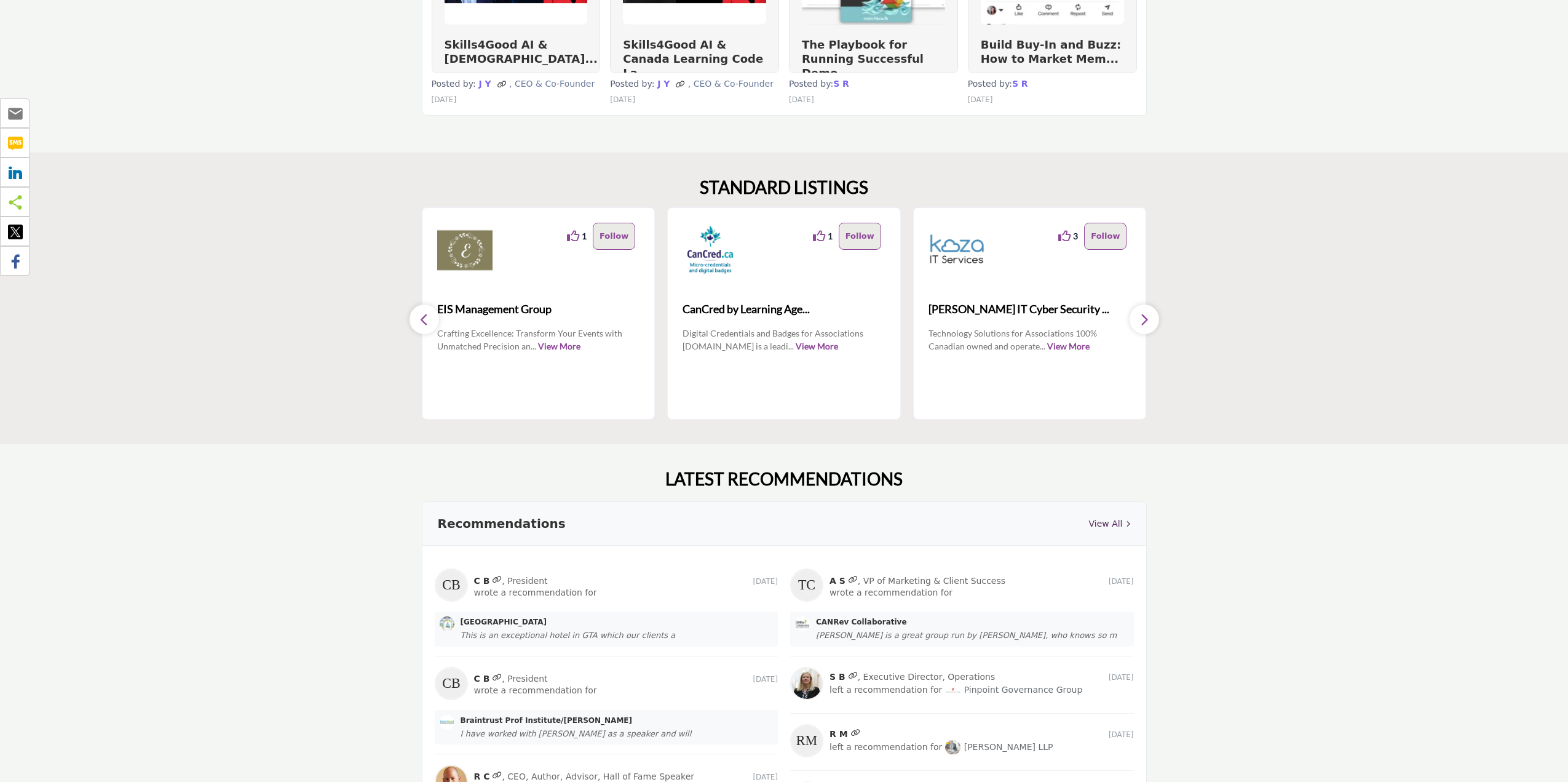
click at [417, 317] on button "button" at bounding box center [424, 319] width 30 height 30
click at [1138, 323] on button "button" at bounding box center [1145, 319] width 30 height 30
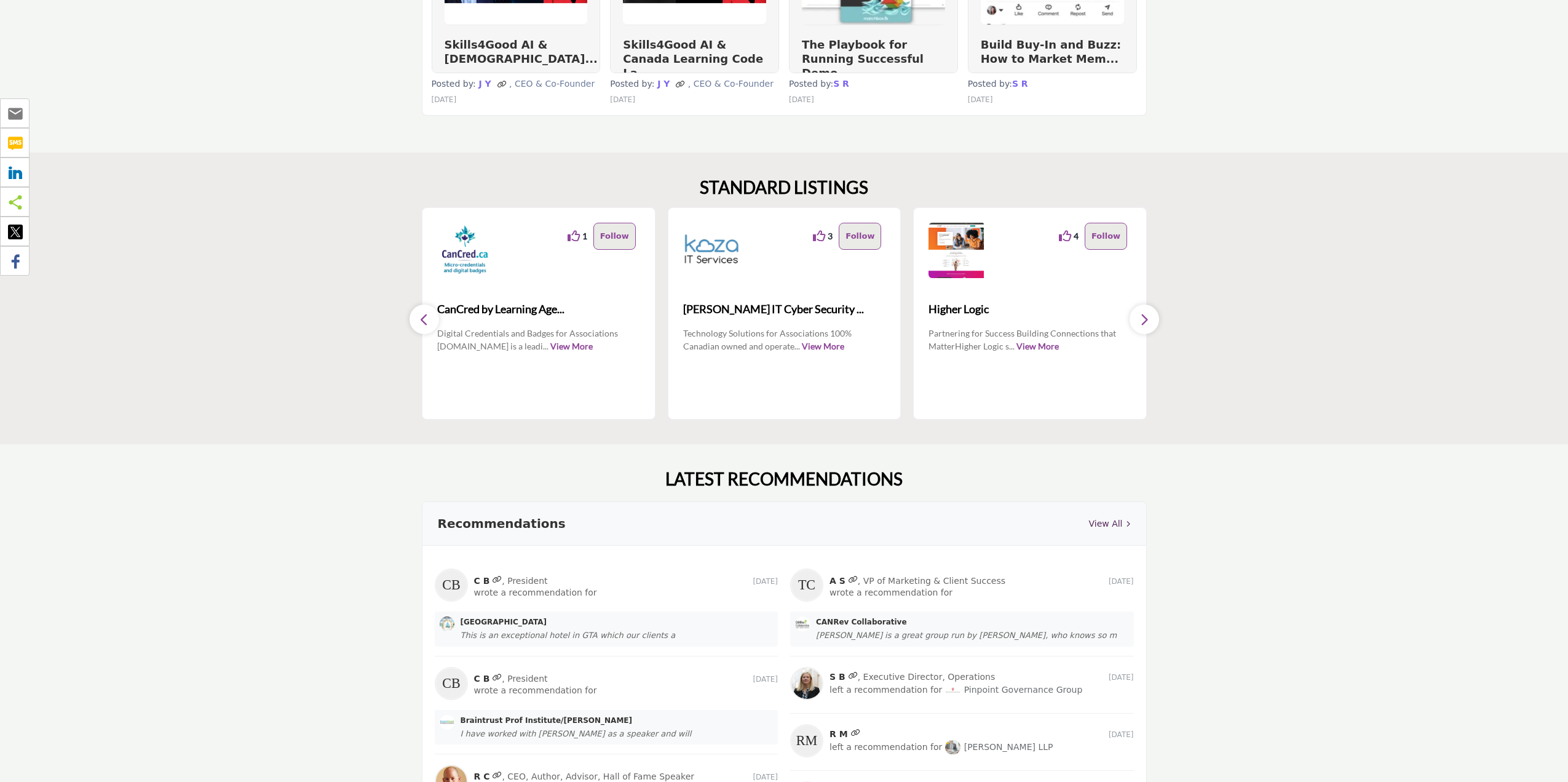
click at [1138, 323] on button "button" at bounding box center [1145, 319] width 30 height 30
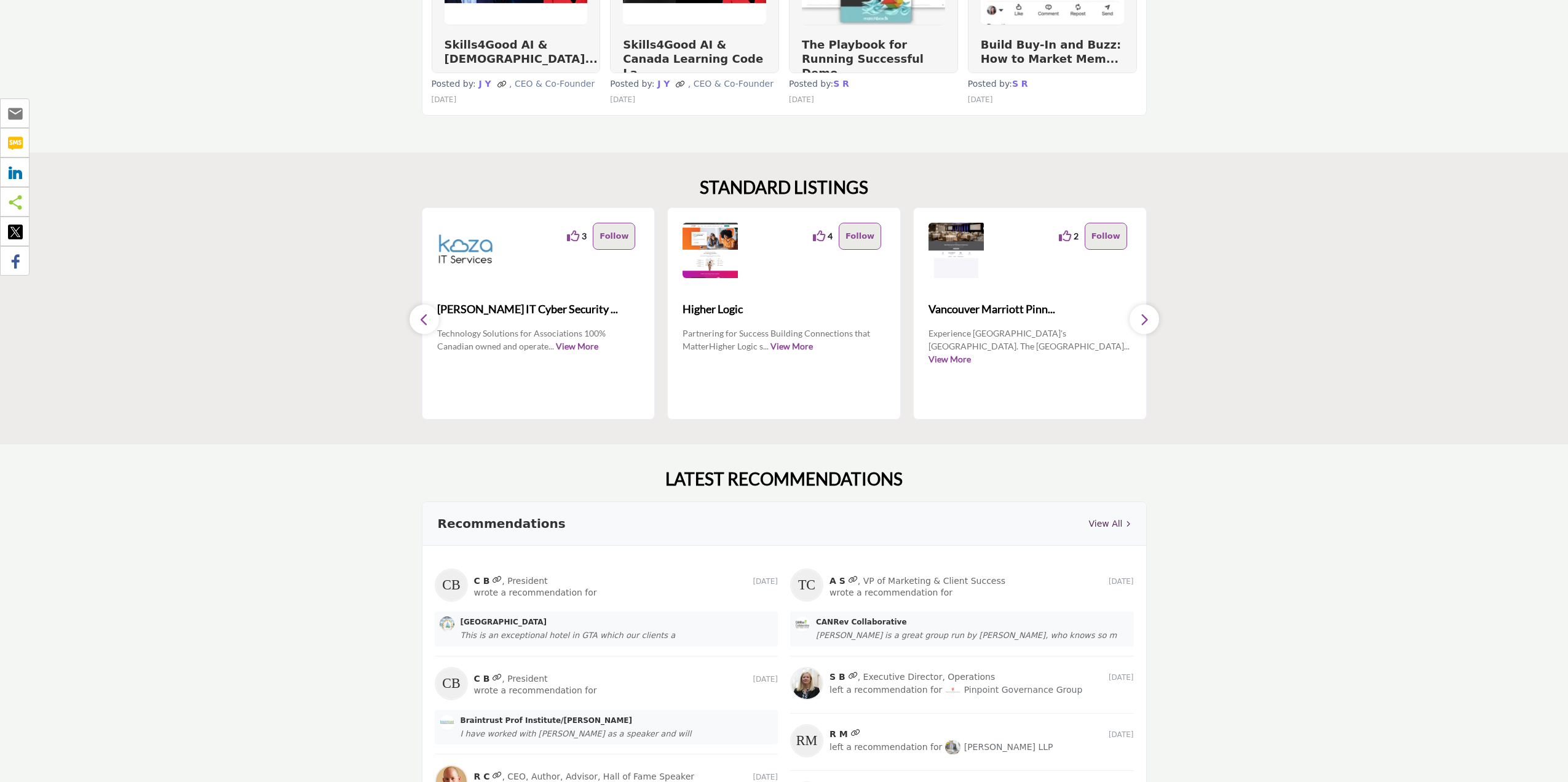
click at [1138, 323] on button "button" at bounding box center [1145, 319] width 30 height 30
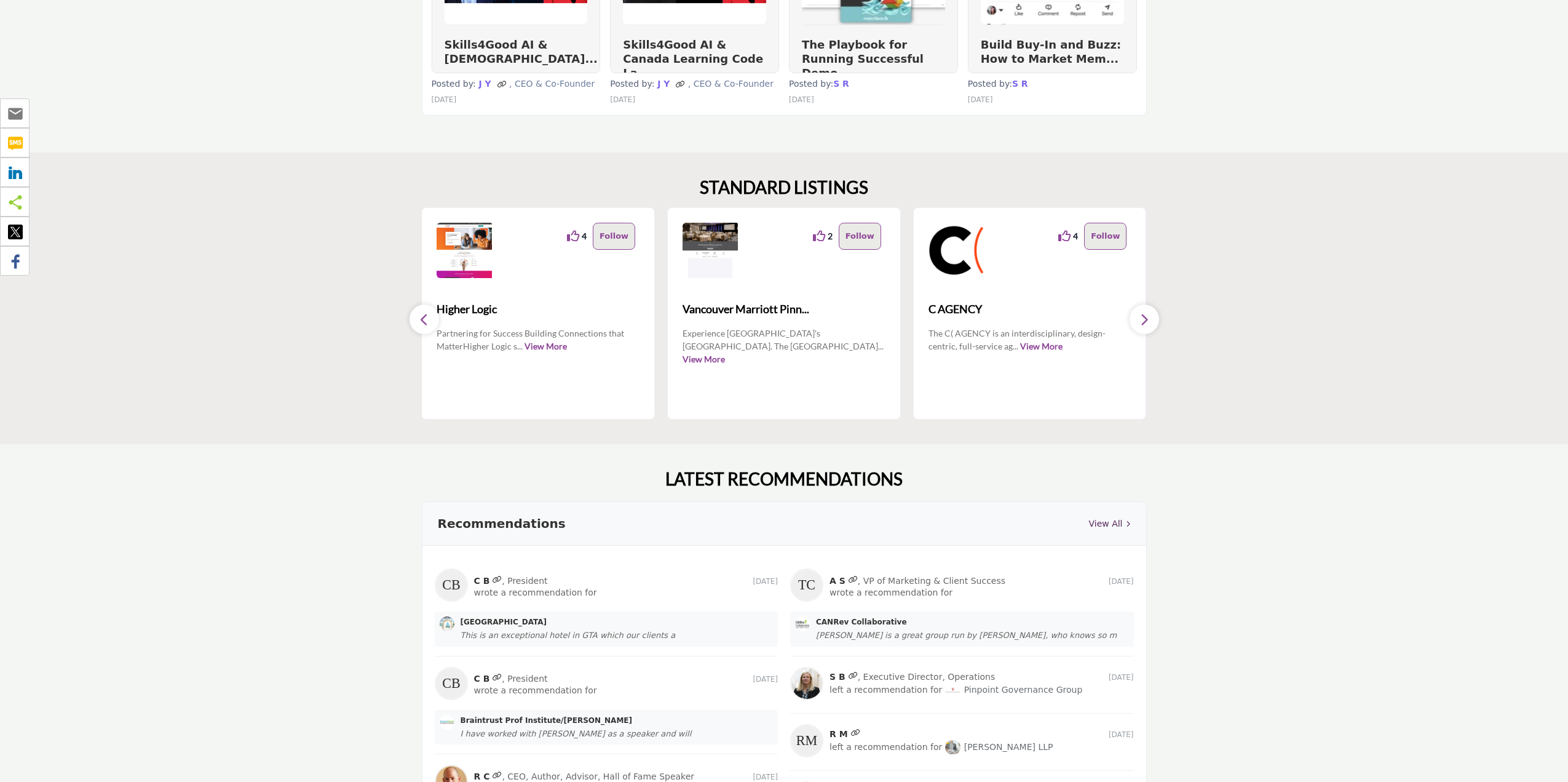
click at [1138, 323] on button "button" at bounding box center [1145, 319] width 30 height 30
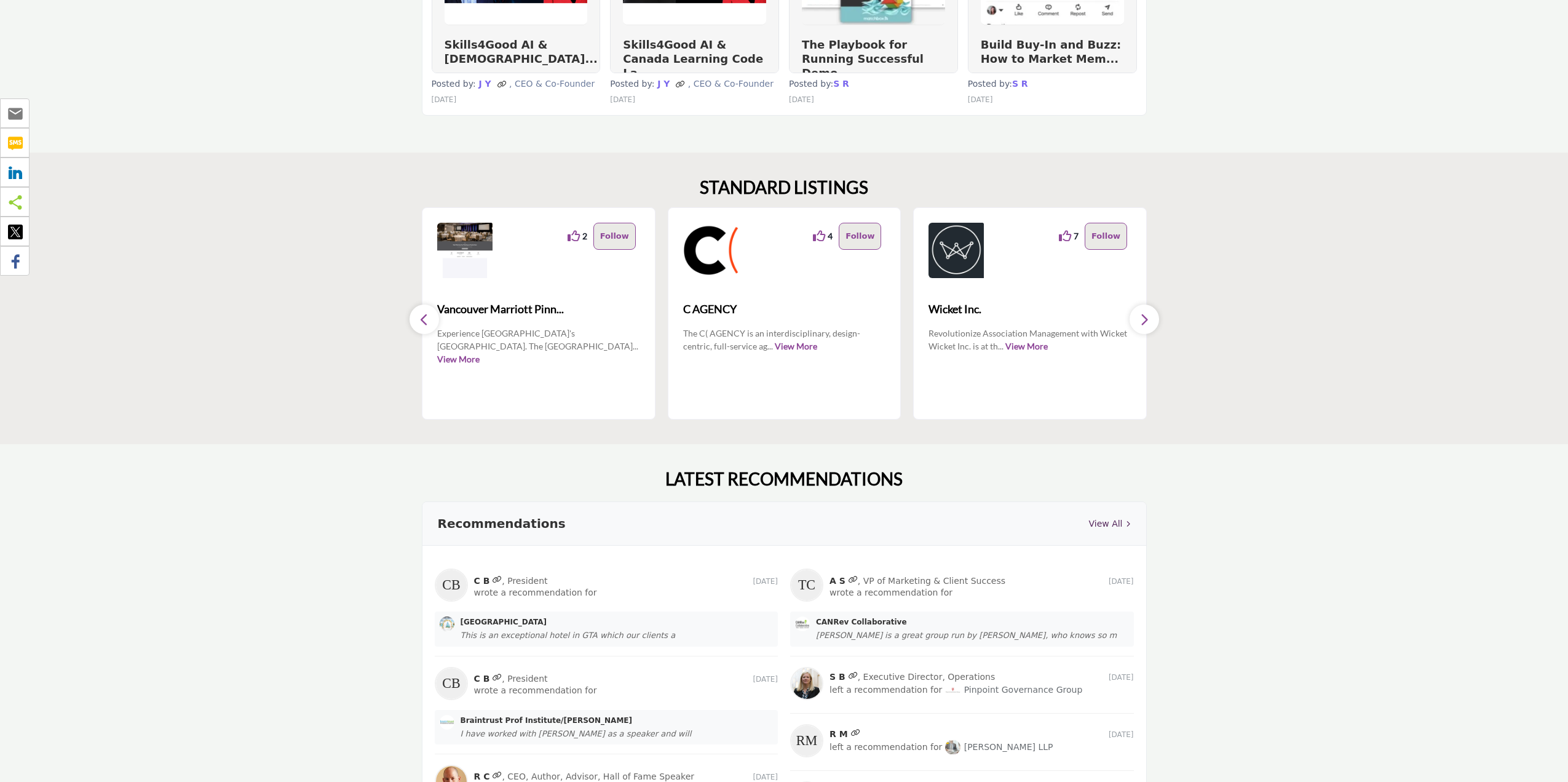
click at [1138, 323] on button "button" at bounding box center [1145, 319] width 30 height 30
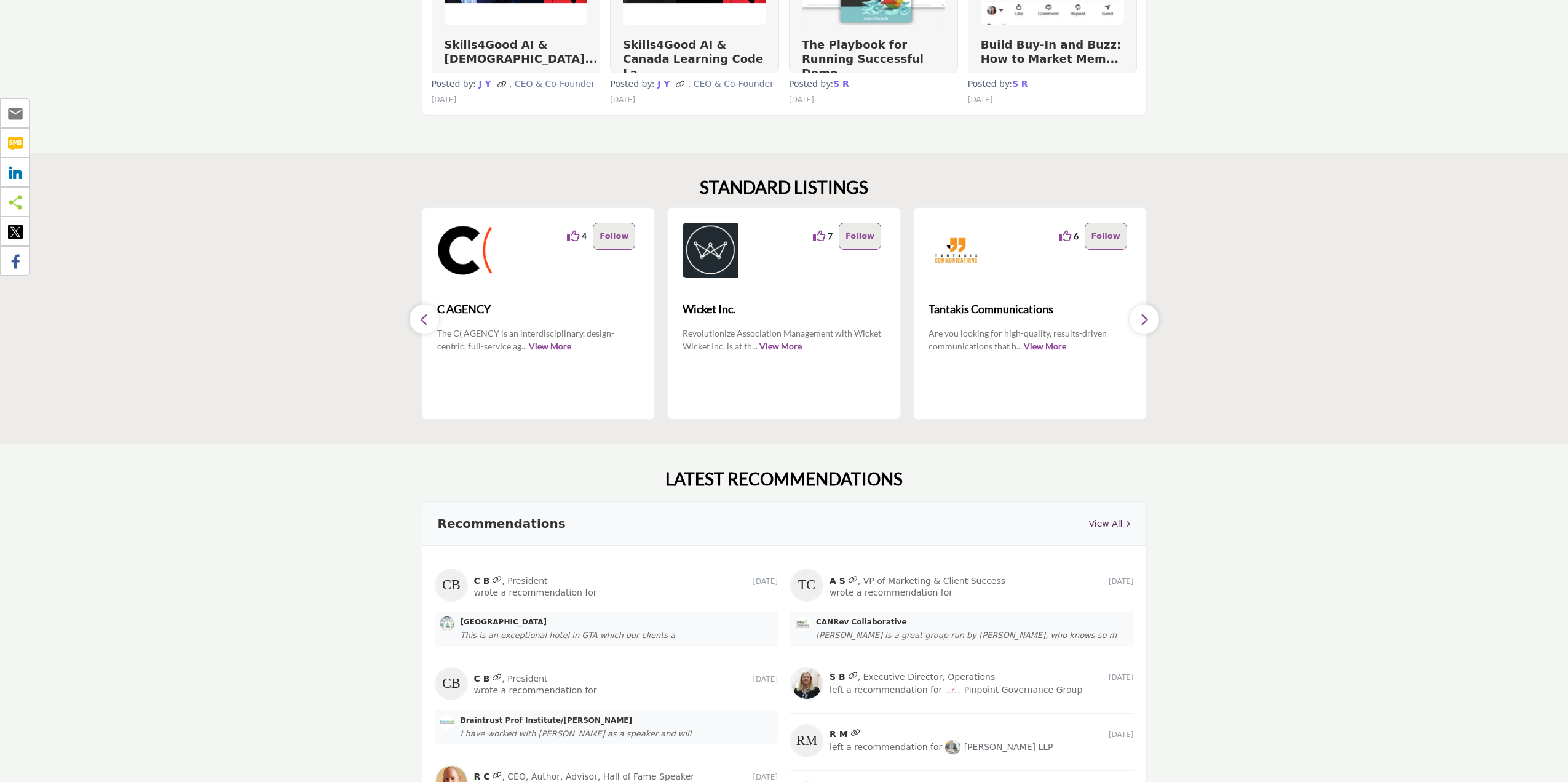
click at [1138, 323] on button "button" at bounding box center [1145, 319] width 30 height 30
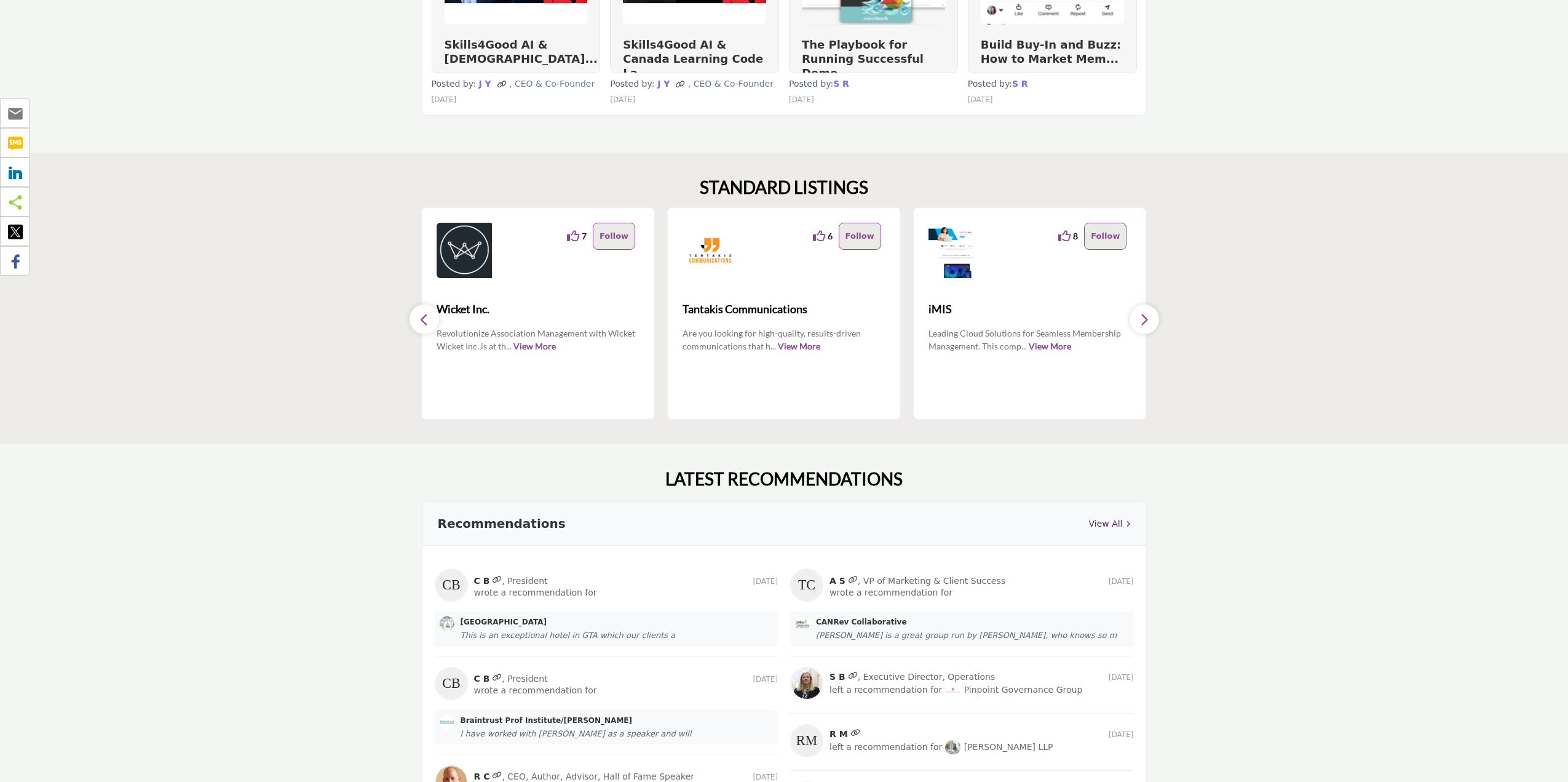
click at [1138, 323] on button "button" at bounding box center [1145, 319] width 30 height 30
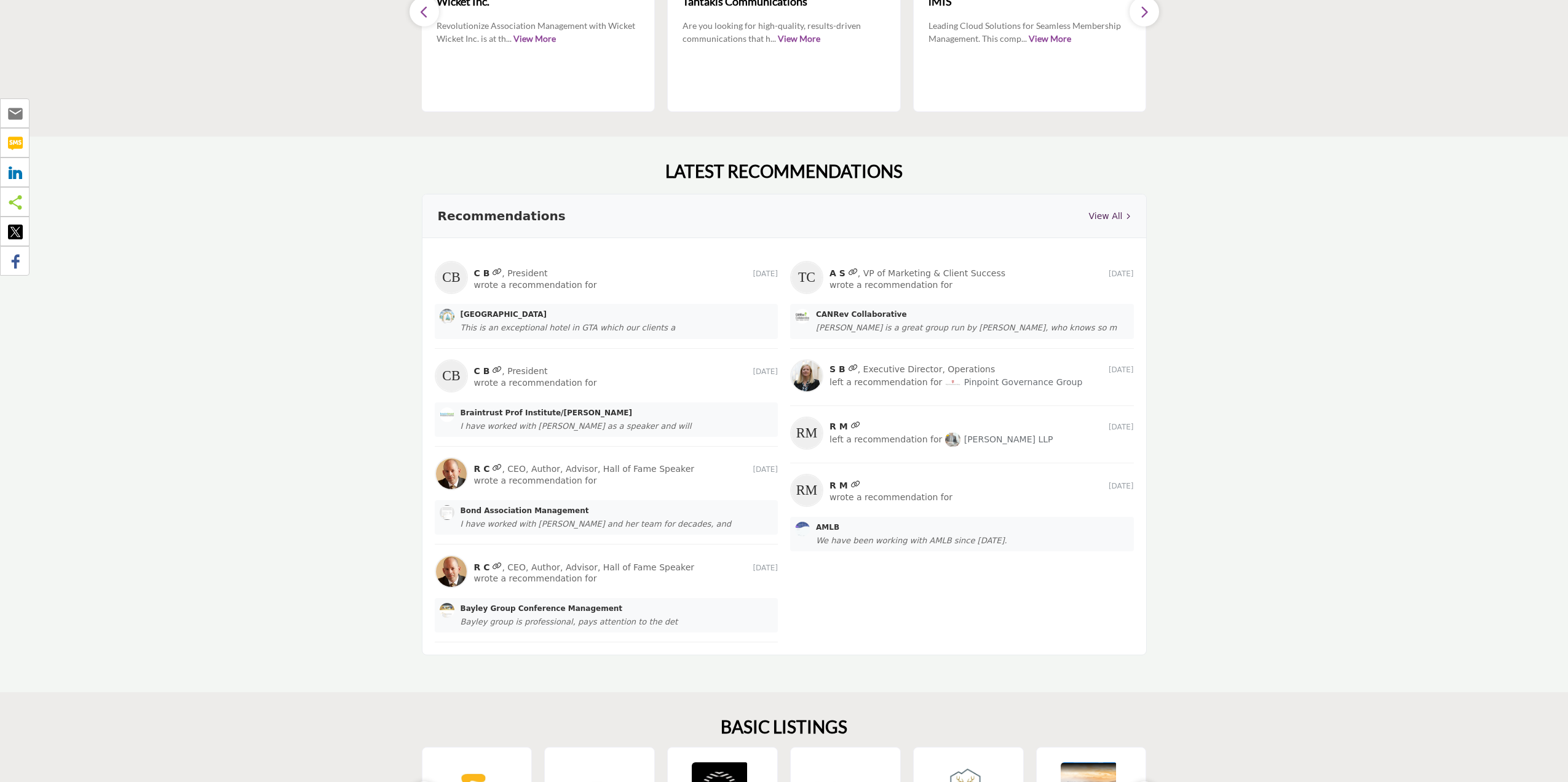
scroll to position [1587, 0]
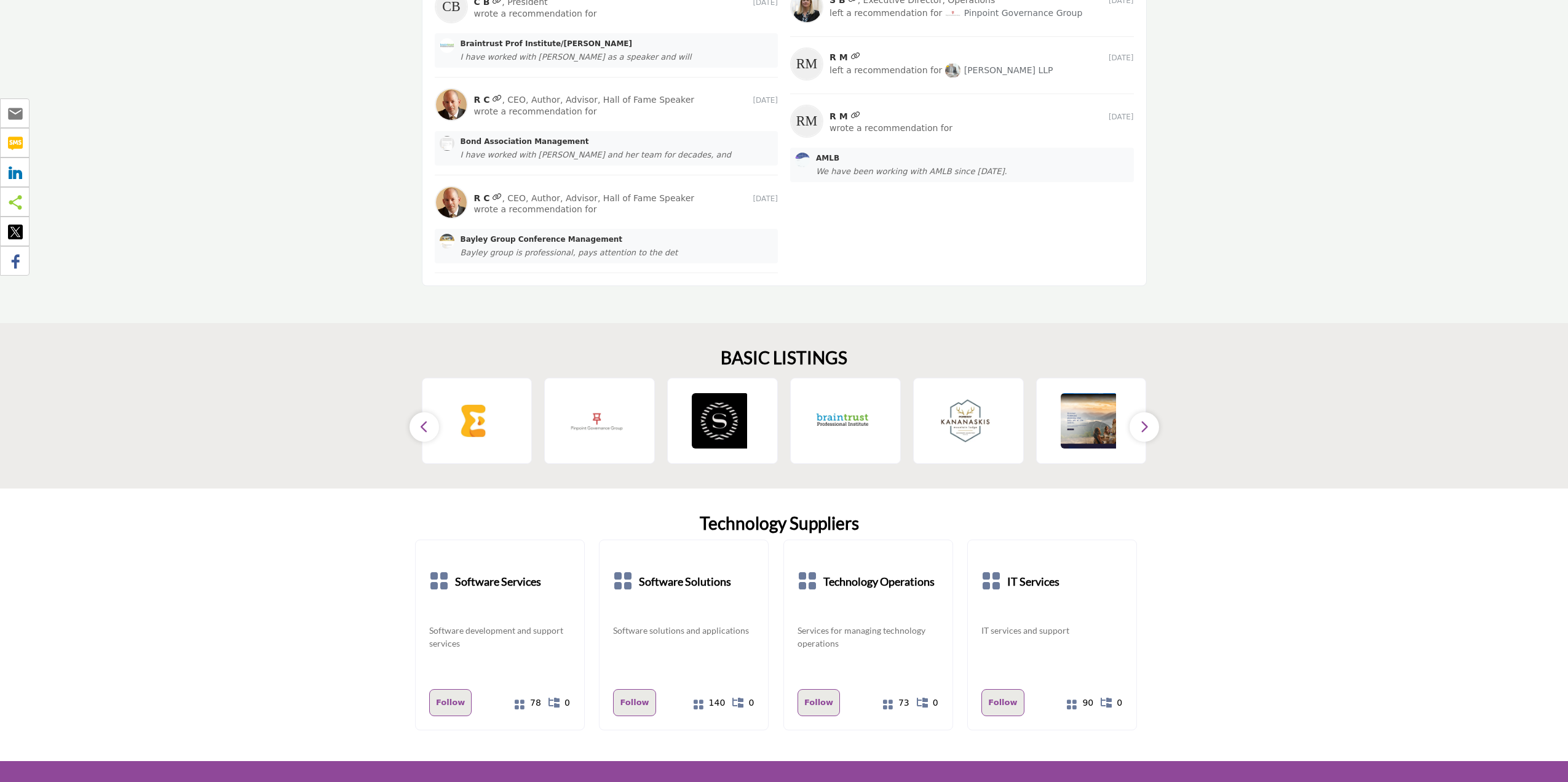
click at [413, 424] on button "button" at bounding box center [424, 427] width 30 height 30
click at [1149, 423] on button "button" at bounding box center [1145, 427] width 30 height 30
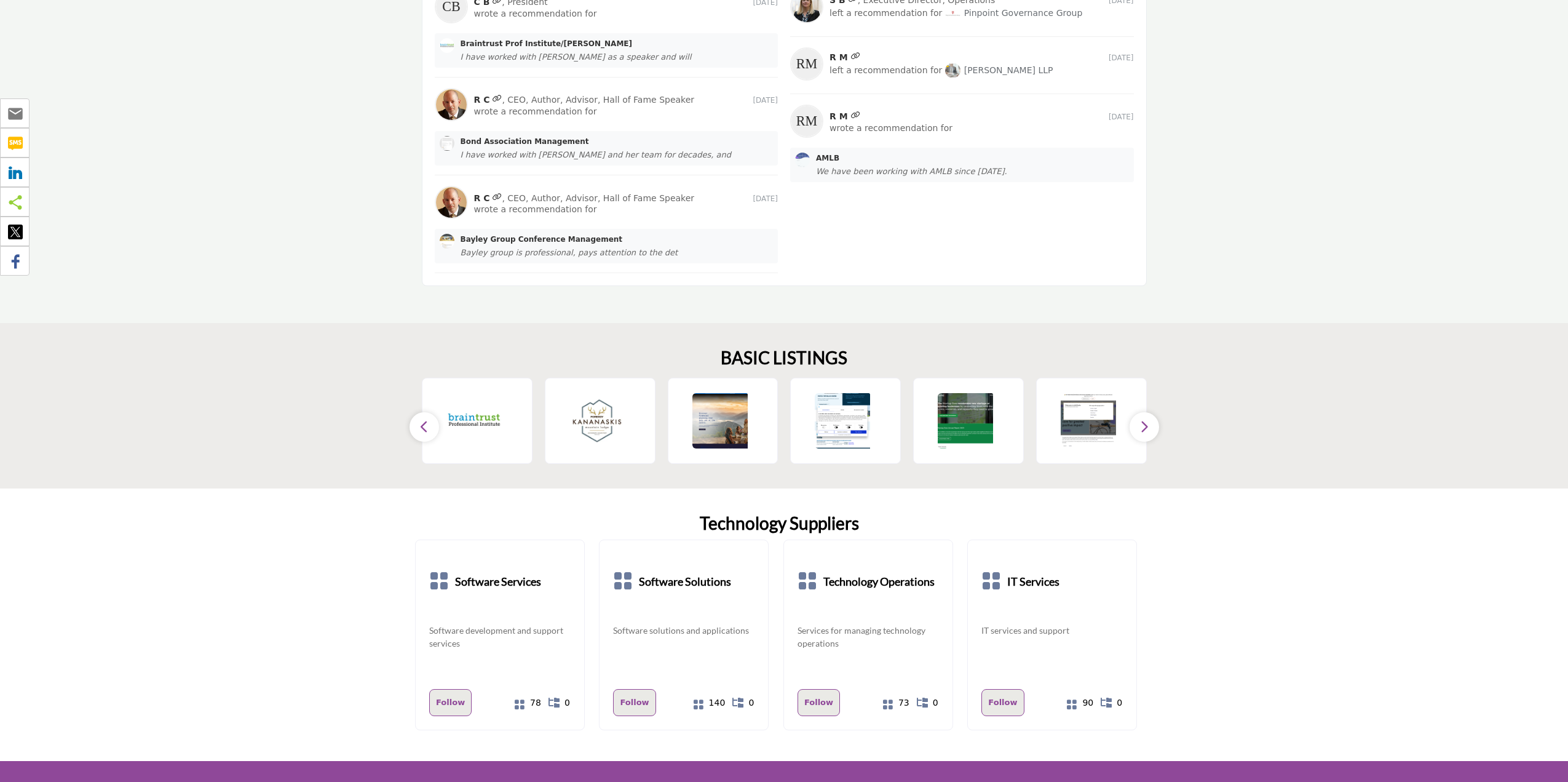
click at [1149, 423] on button "button" at bounding box center [1145, 427] width 30 height 30
click at [410, 431] on section "BASIC LISTINGS ‹ ›" at bounding box center [784, 405] width 1568 height 166
click at [417, 424] on button "button" at bounding box center [424, 427] width 30 height 30
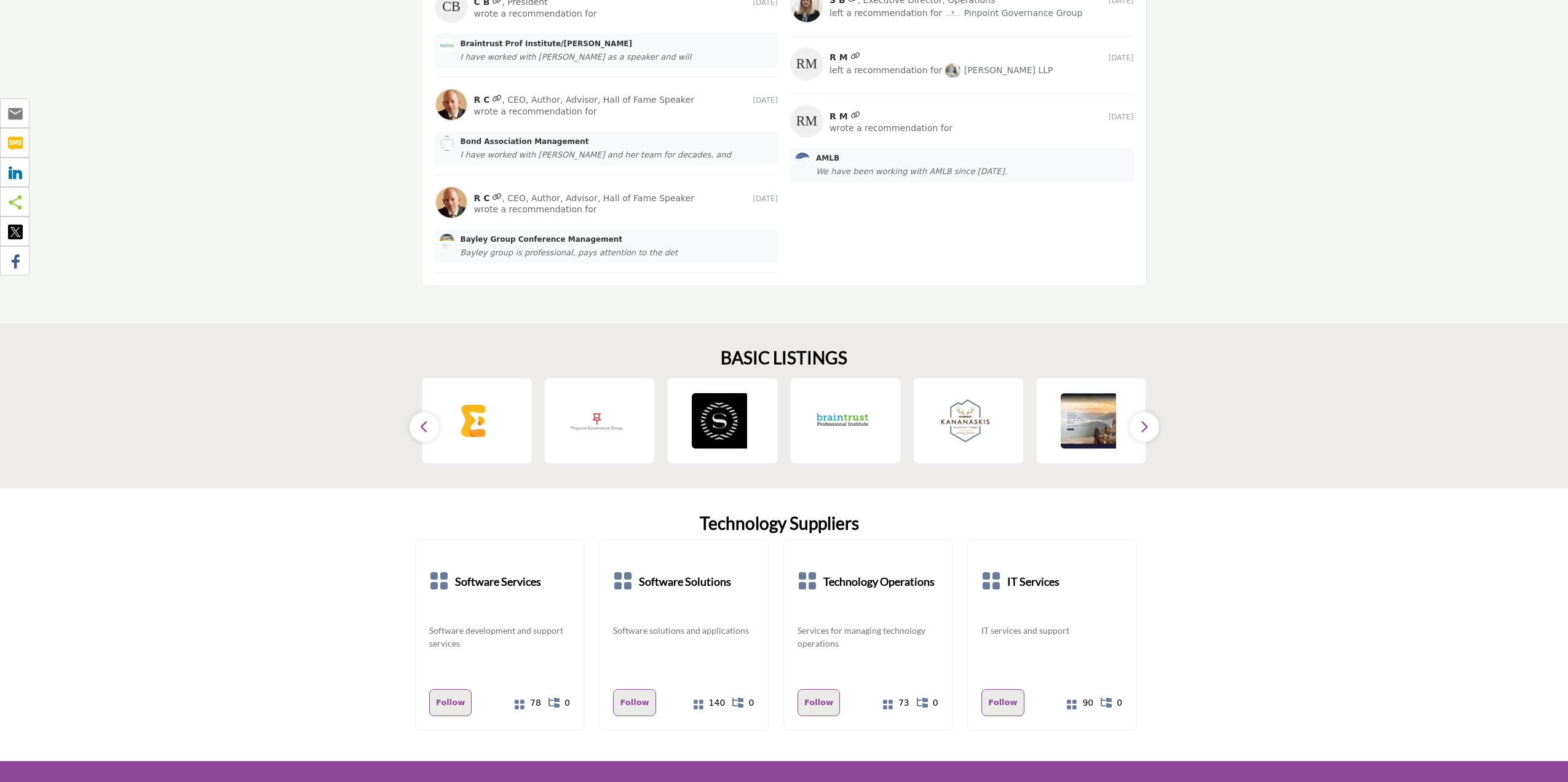
click at [1143, 426] on icon "button" at bounding box center [1144, 427] width 10 height 16
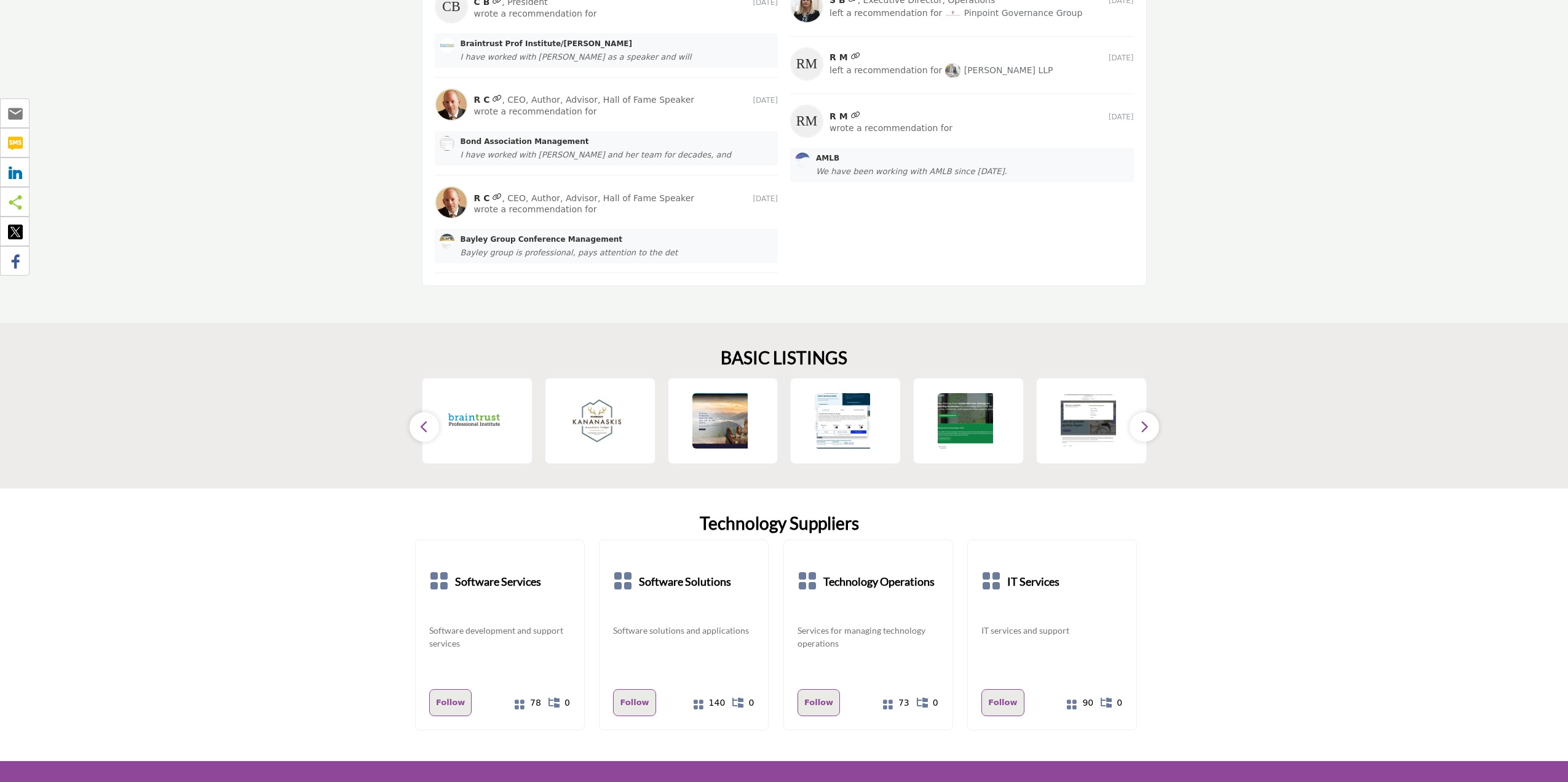
click at [1142, 421] on icon "button" at bounding box center [1144, 427] width 10 height 16
click at [416, 424] on button "button" at bounding box center [424, 427] width 30 height 30
click at [416, 424] on button "button" at bounding box center [424, 427] width 30 height 30
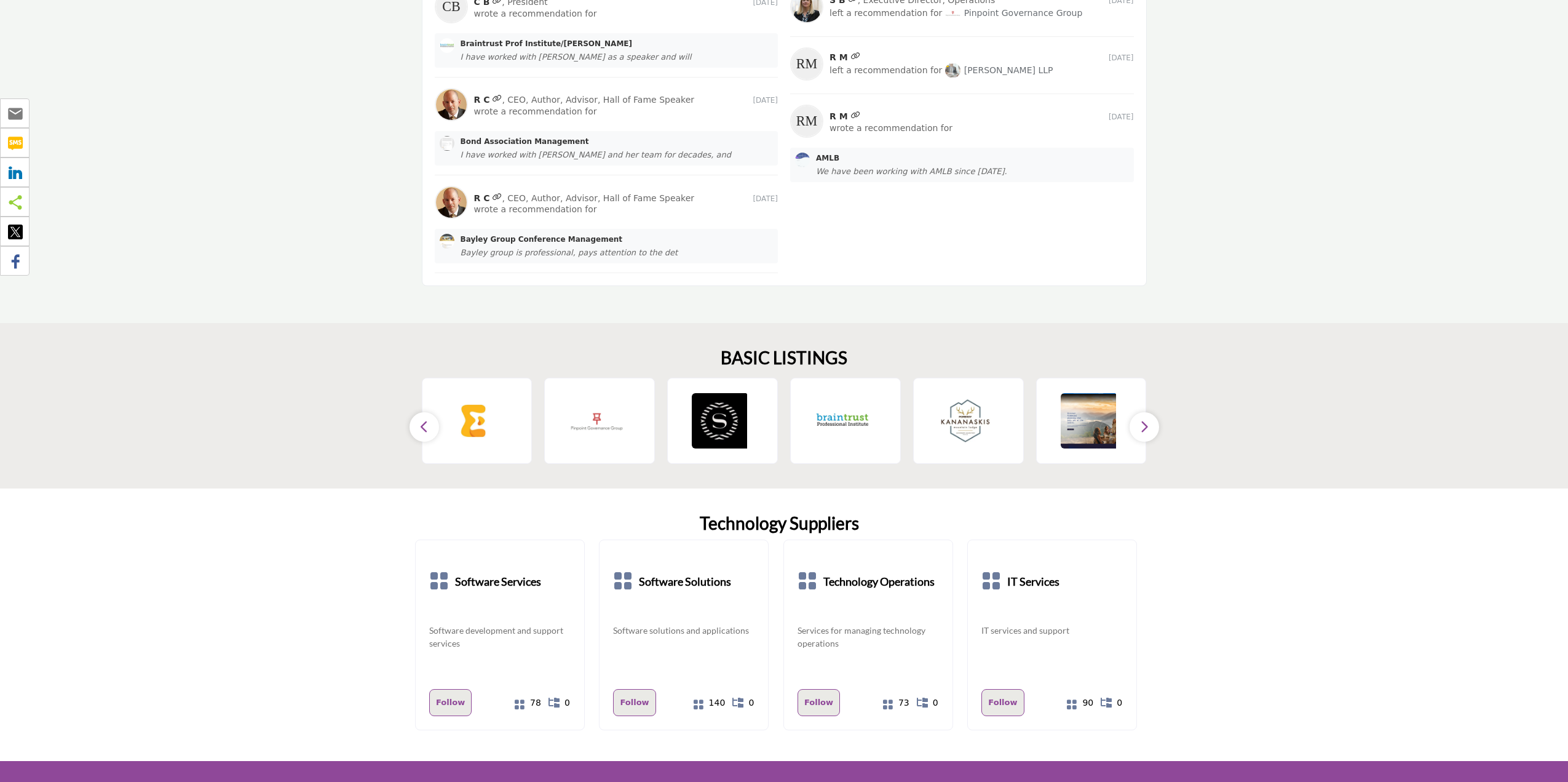
click at [416, 424] on button "button" at bounding box center [424, 427] width 30 height 30
click at [1166, 344] on section "BASIC LISTINGS ‹ ›" at bounding box center [784, 405] width 1568 height 166
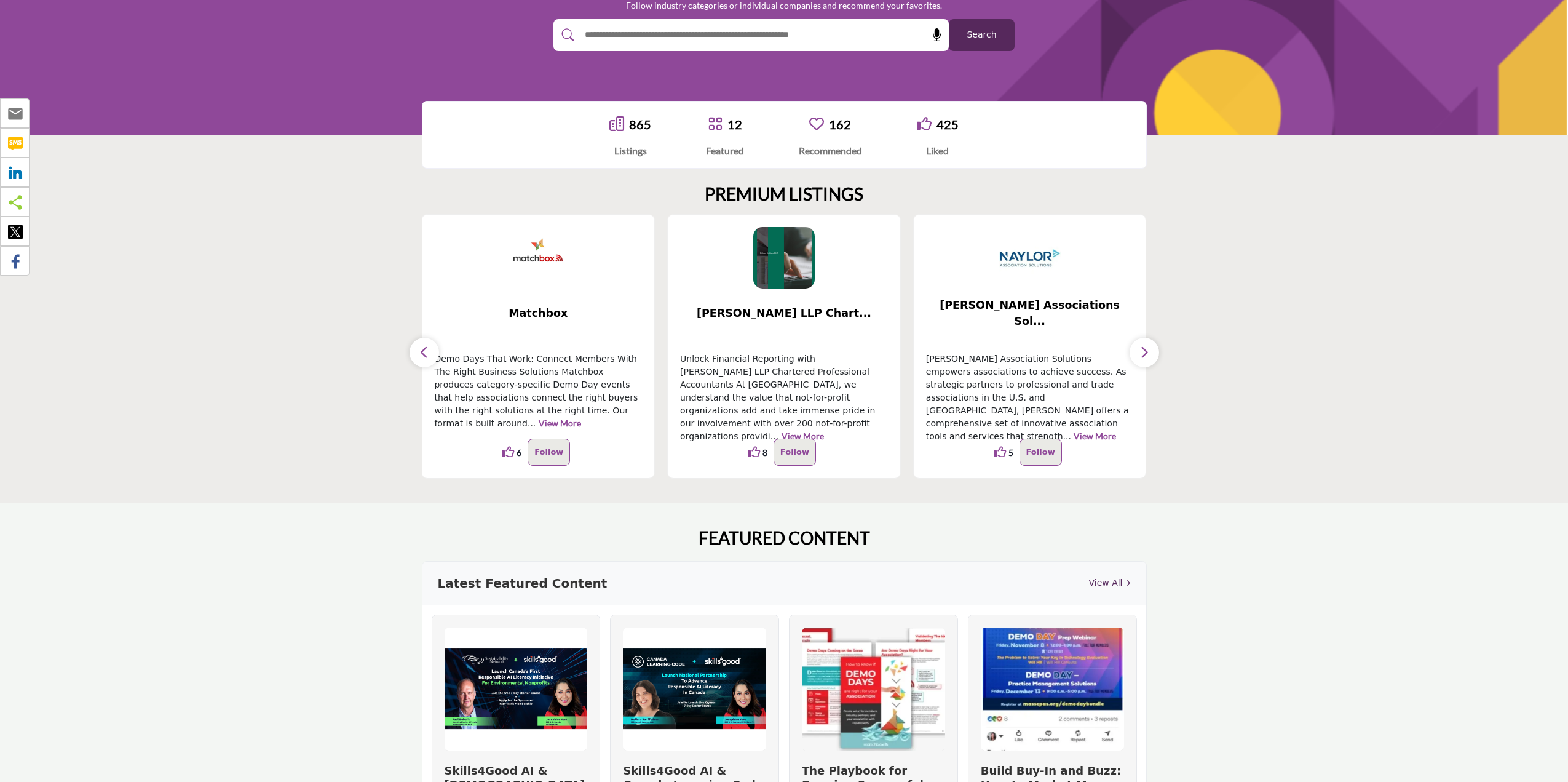
scroll to position [246, 0]
